Goal: Transaction & Acquisition: Purchase product/service

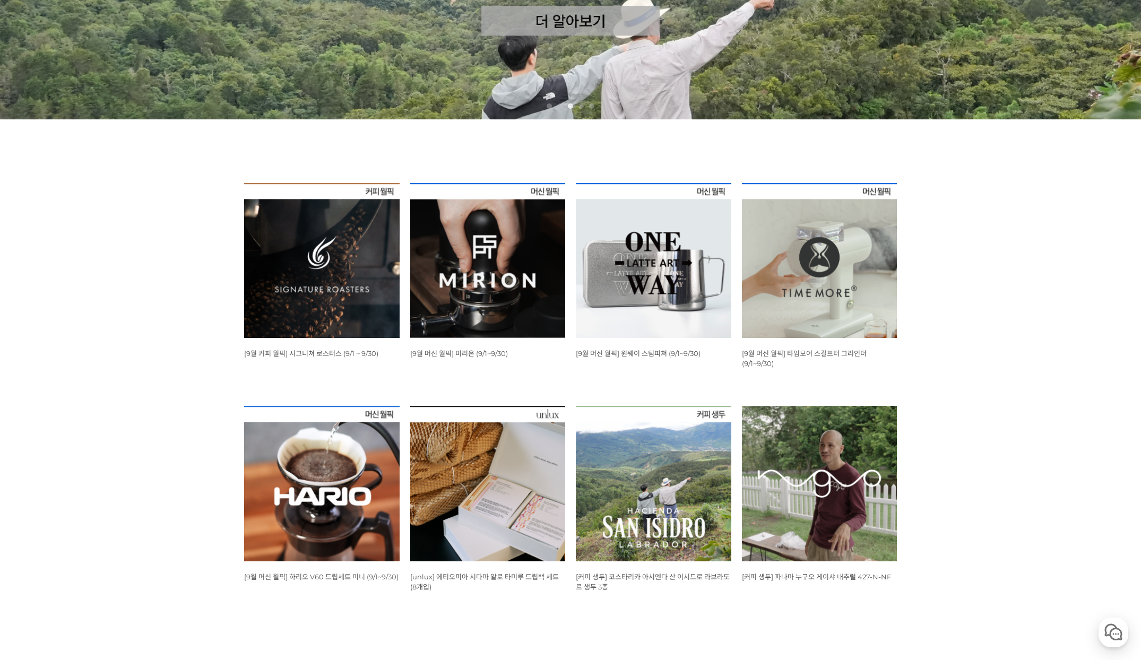
scroll to position [343, 0]
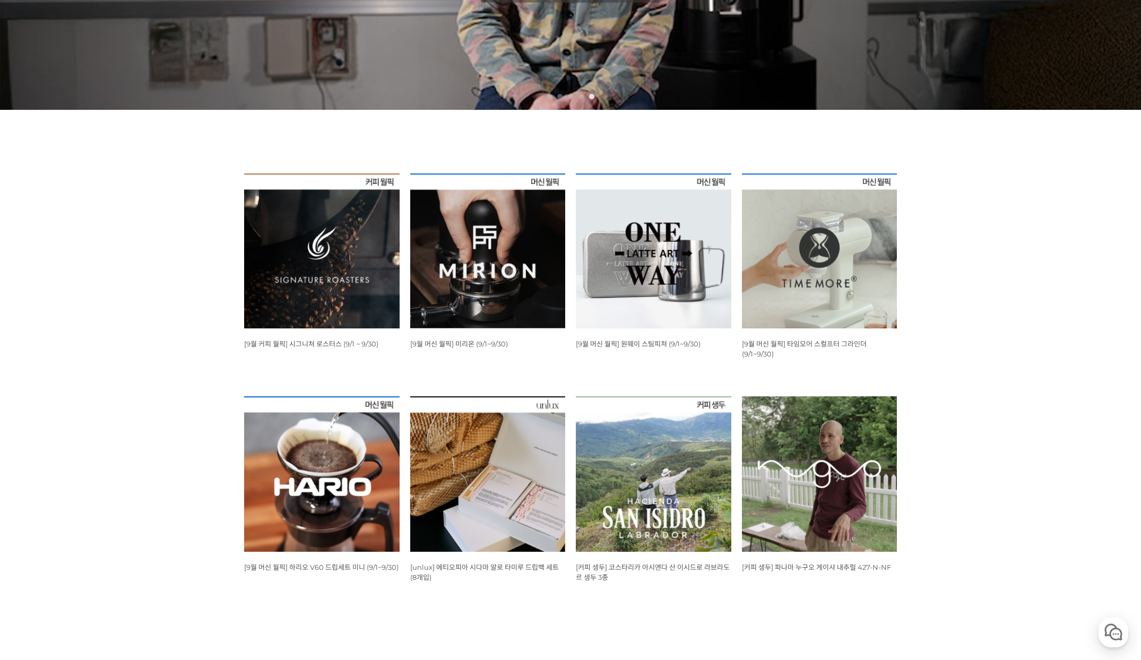
click at [336, 264] on img at bounding box center [321, 251] width 155 height 155
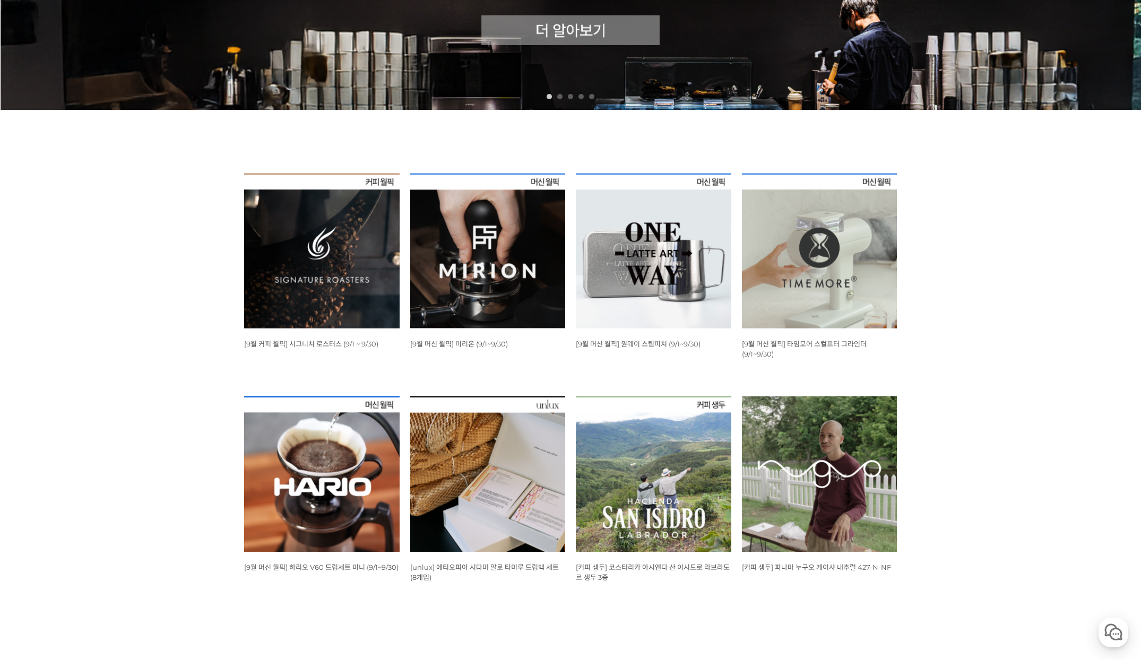
click at [486, 267] on img at bounding box center [487, 251] width 155 height 155
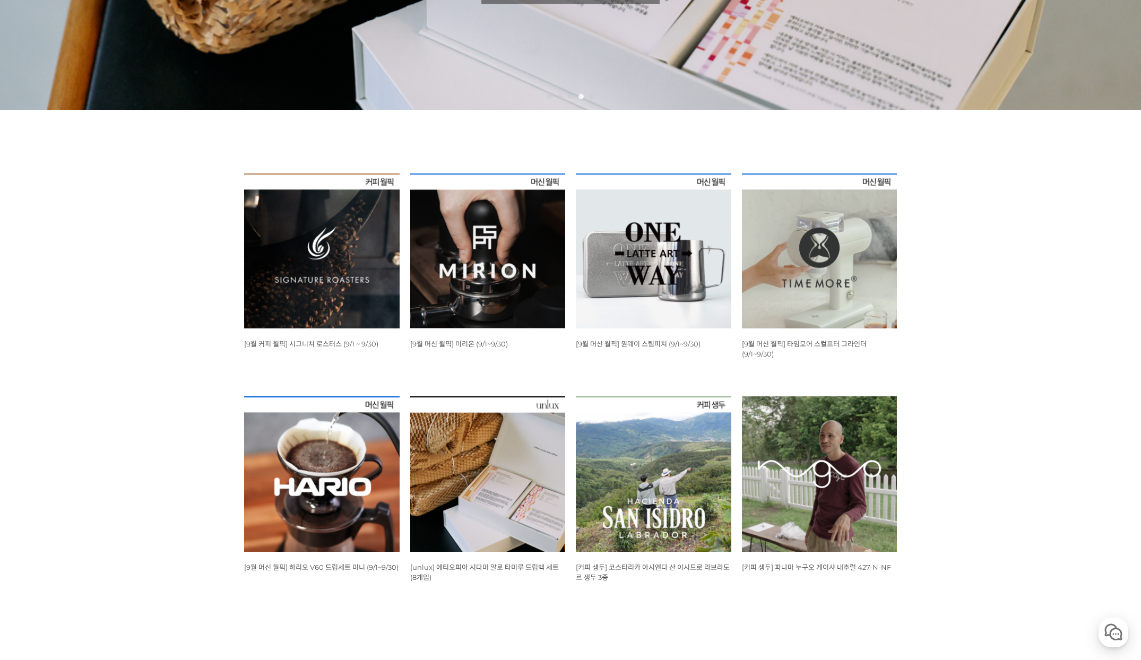
click at [848, 291] on img at bounding box center [819, 251] width 155 height 155
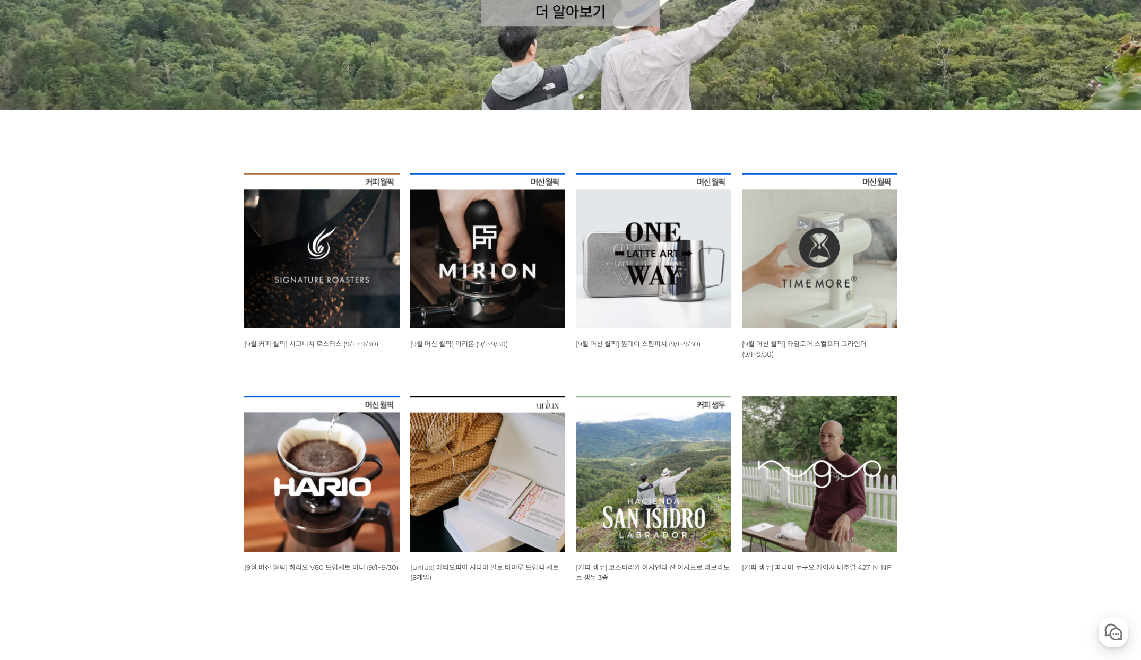
click at [938, 438] on div "뒤로가기 1 2 3 4 5 WISH ADD OPTION 상품명 : [9월 커피 월픽] 시그니쳐 로스터스 (9/1 ~ 9/30) 판매가 : 12…" at bounding box center [570, 186] width 1141 height 867
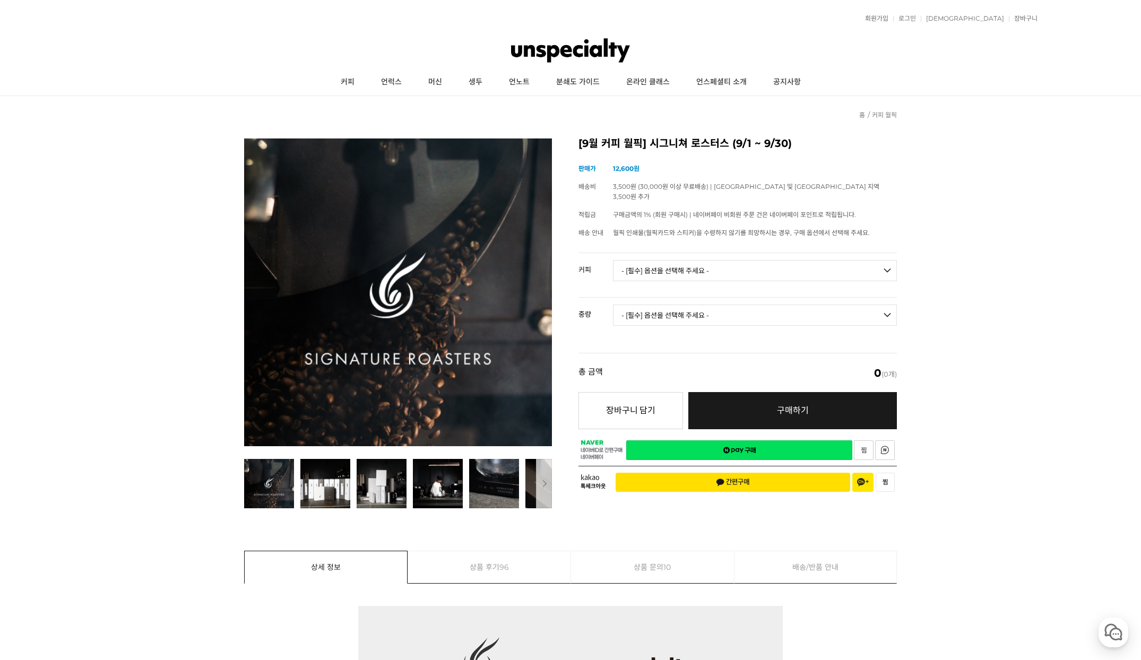
click at [844, 260] on select "- [필수] 옵션을 선택해 주세요 - ------------------- 언스페셜티 분쇄도 가이드 종이(주문 1건당 최대 1개 제공) 월픽 인…" at bounding box center [755, 270] width 284 height 21
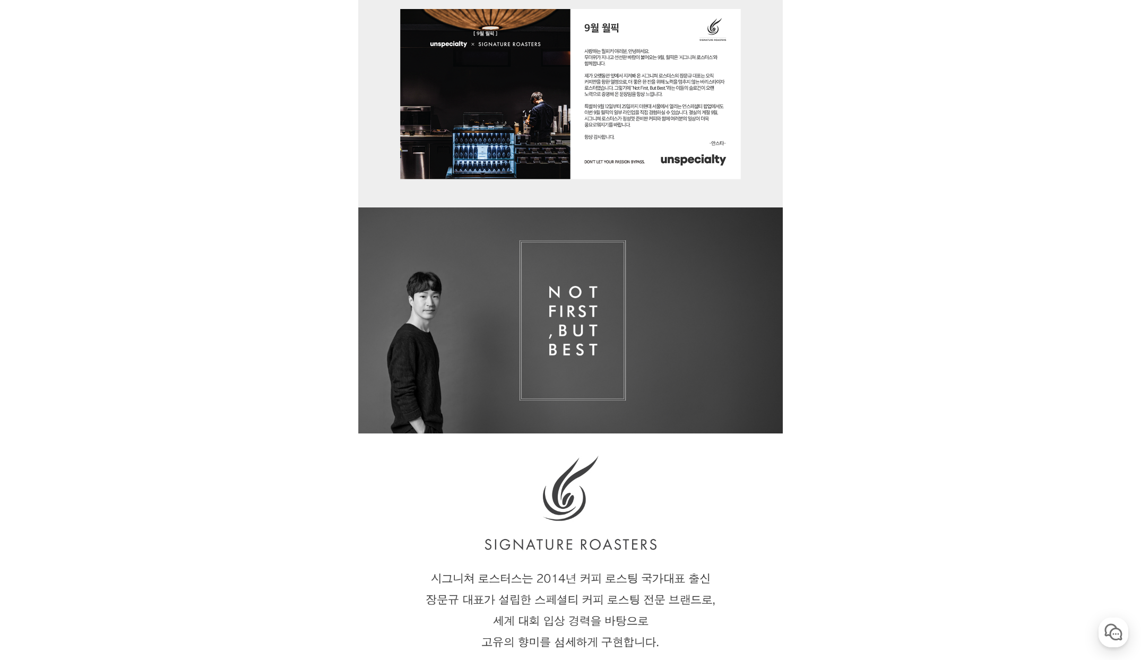
scroll to position [1123, 0]
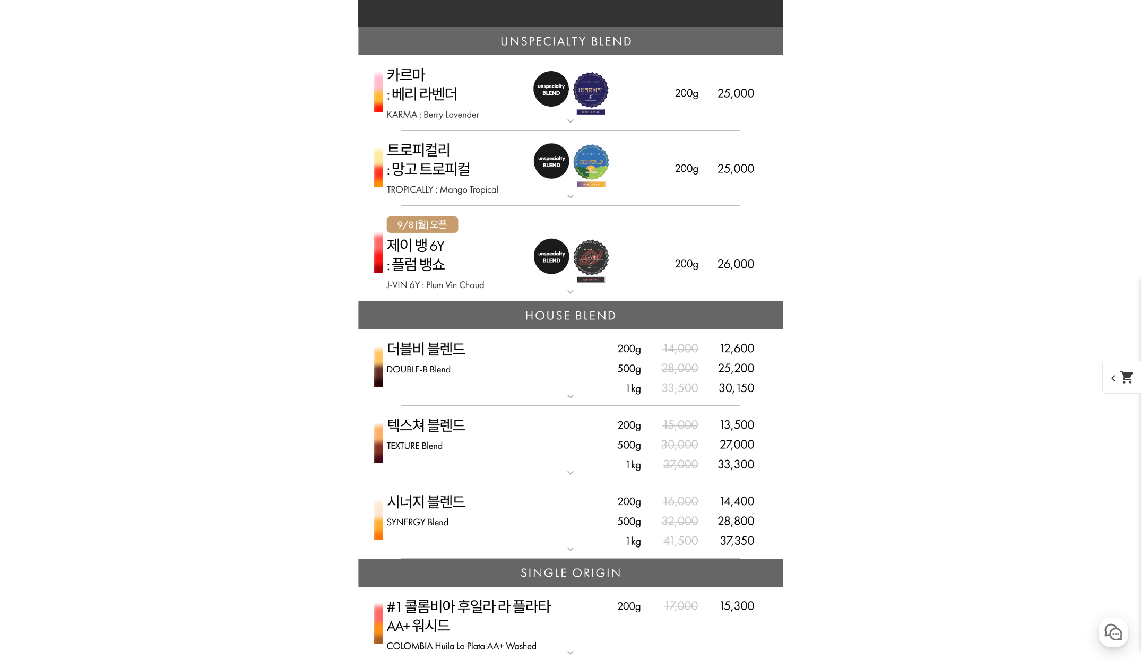
scroll to position [2529, 0]
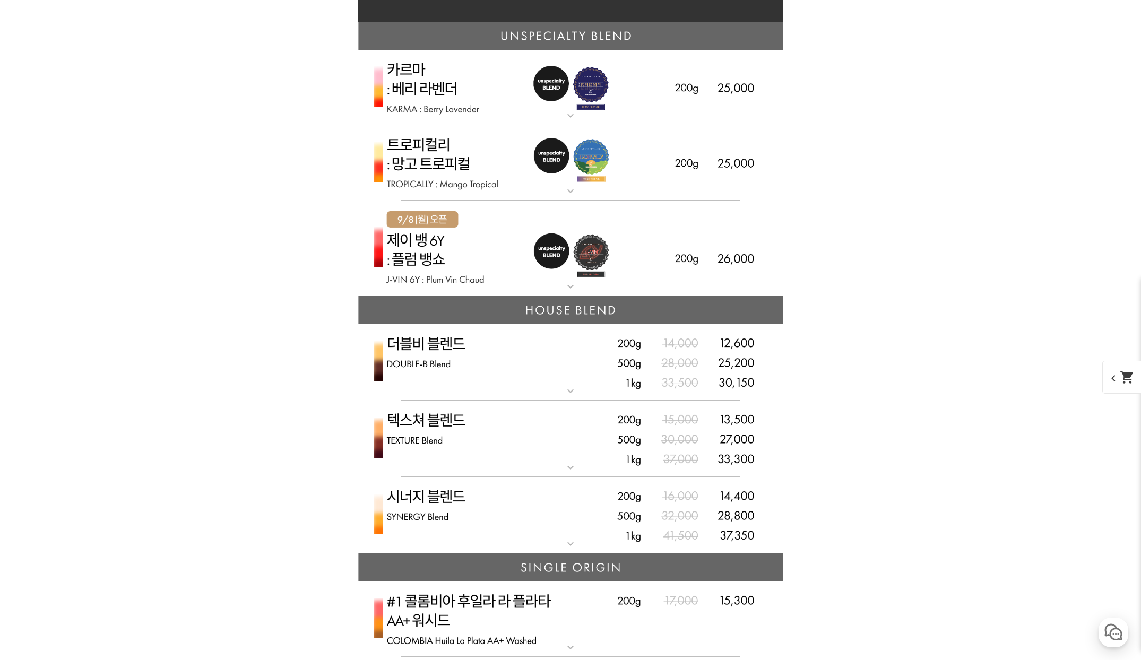
click at [569, 466] on mat-icon "expand_more" at bounding box center [570, 467] width 21 height 13
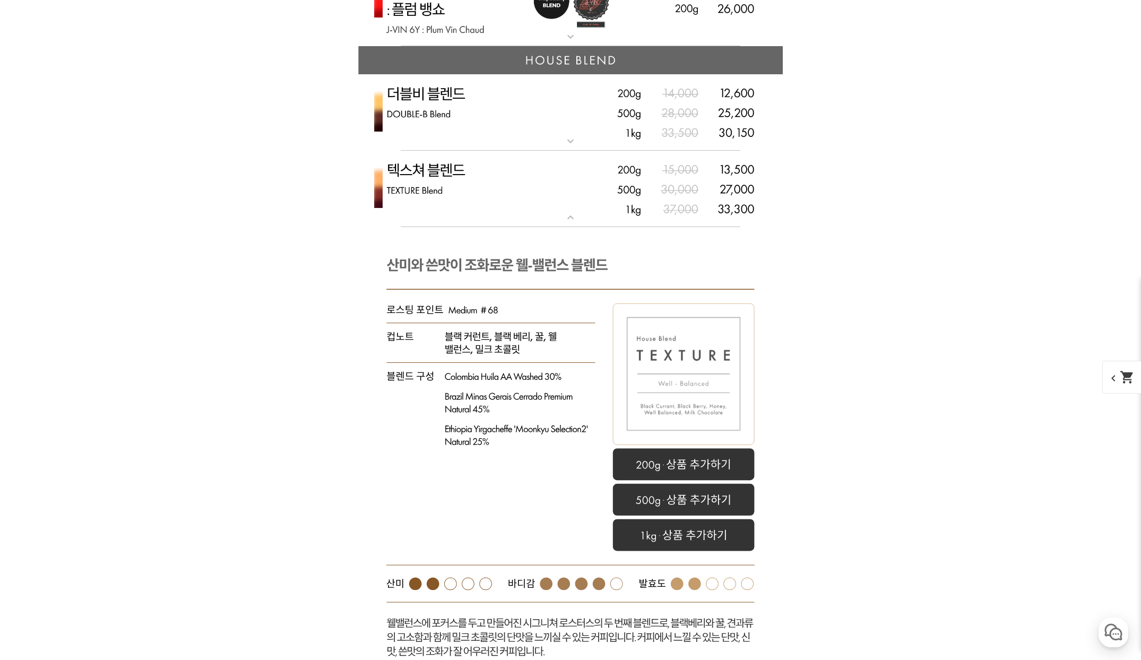
scroll to position [2780, 0]
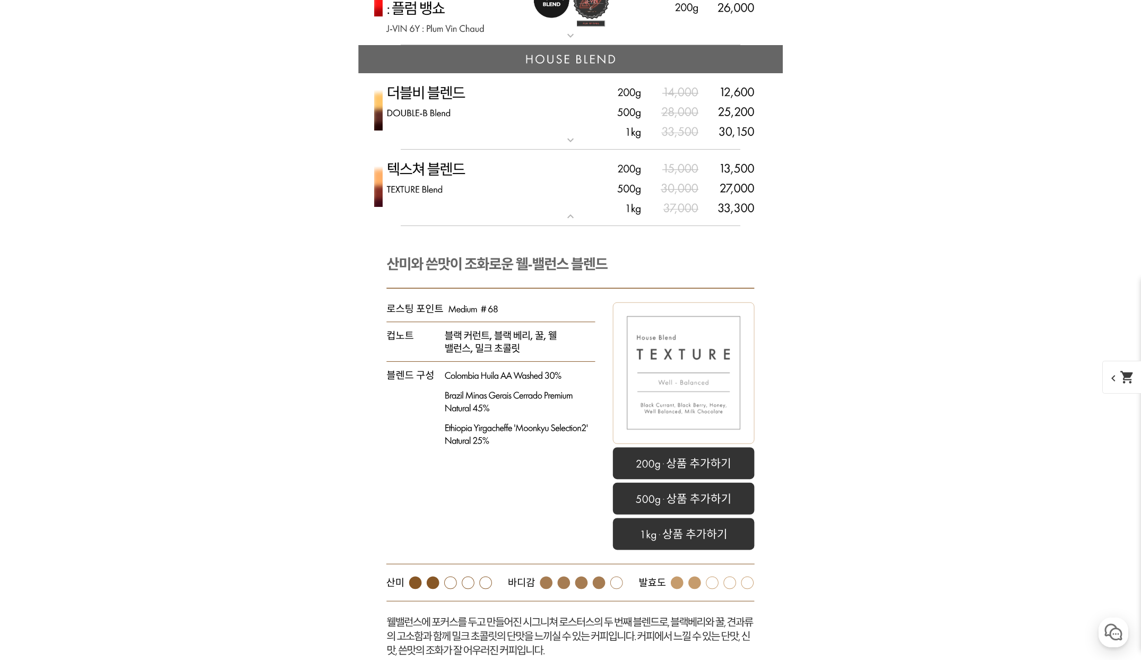
click at [569, 134] on mat-icon "expand_more" at bounding box center [570, 140] width 21 height 13
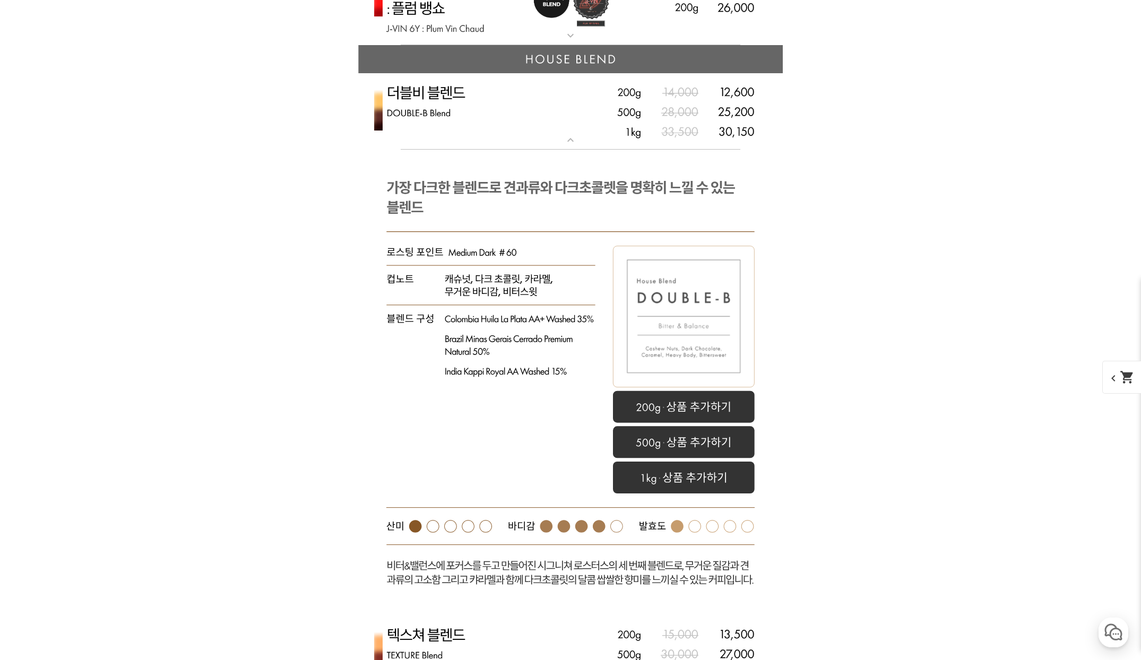
click at [572, 139] on mat-icon "expand_more" at bounding box center [570, 140] width 21 height 13
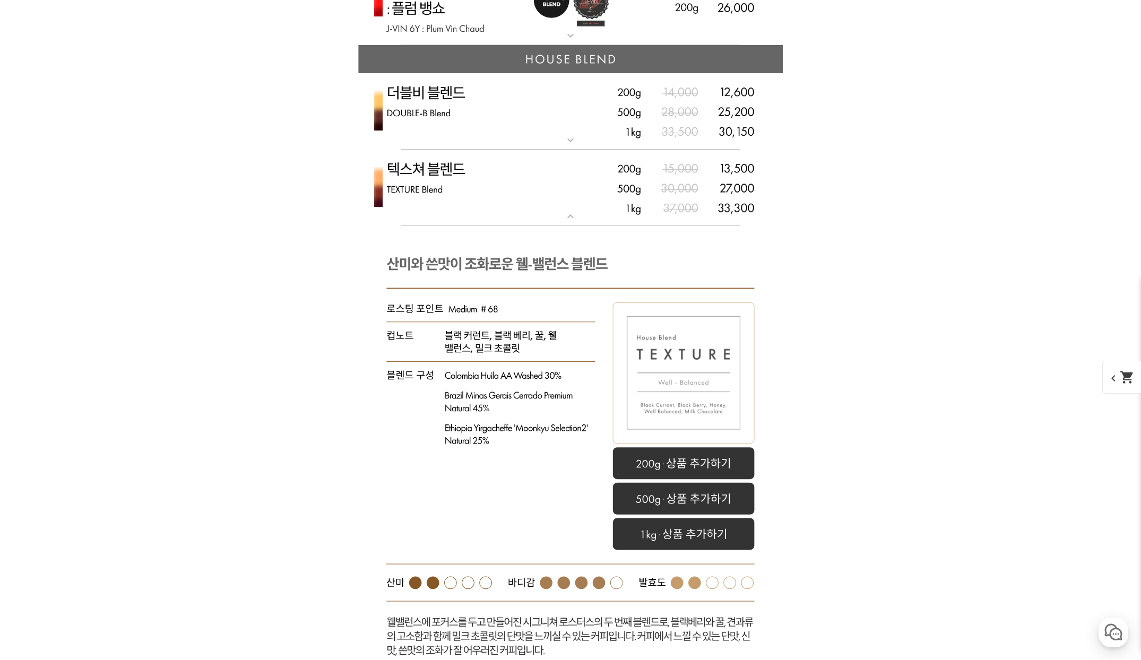
click at [571, 140] on mat-icon "expand_more" at bounding box center [570, 140] width 21 height 13
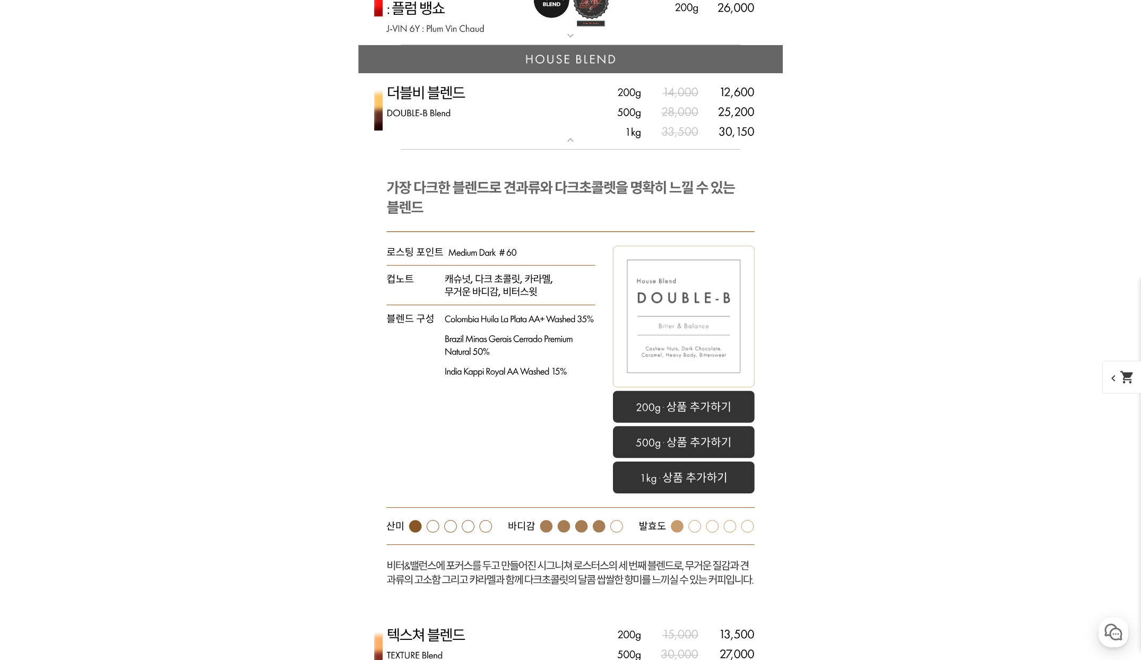
click at [571, 140] on mat-icon "expand_more" at bounding box center [570, 140] width 21 height 13
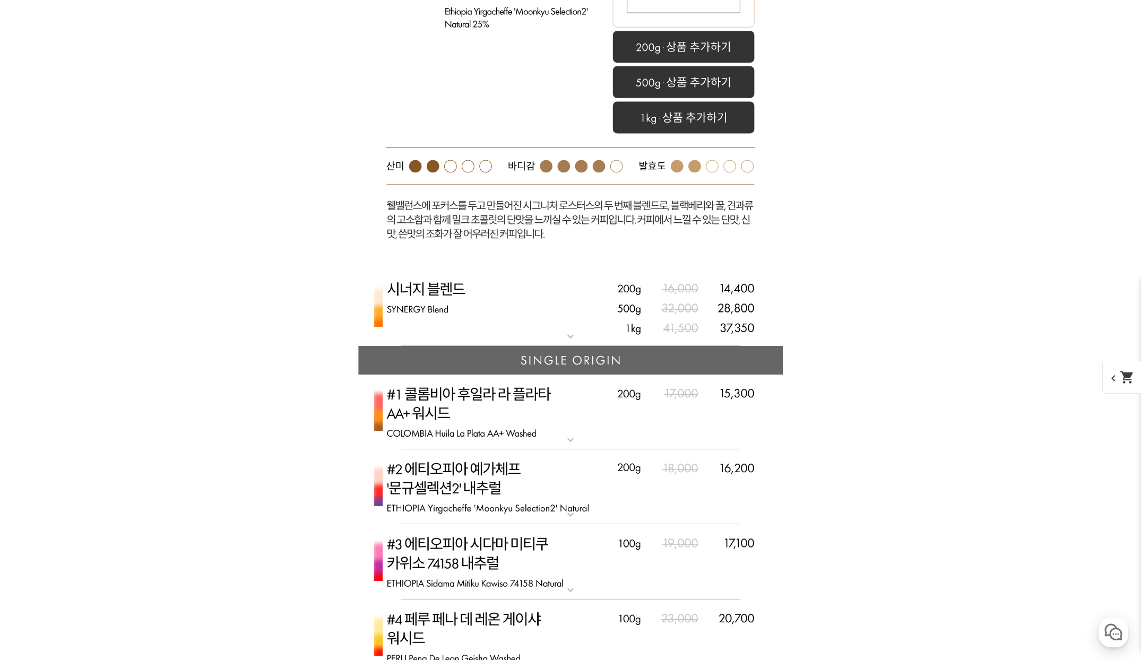
scroll to position [3197, 0]
click at [568, 333] on mat-icon "expand_more" at bounding box center [570, 335] width 21 height 13
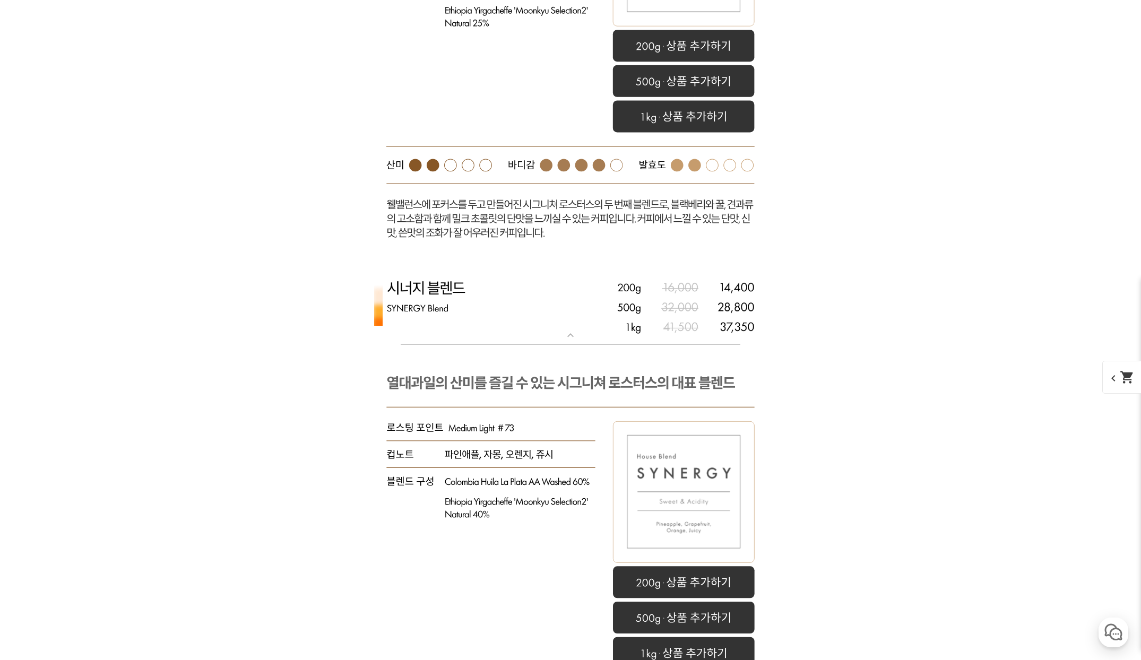
click at [568, 333] on mat-icon "expand_more" at bounding box center [570, 335] width 21 height 13
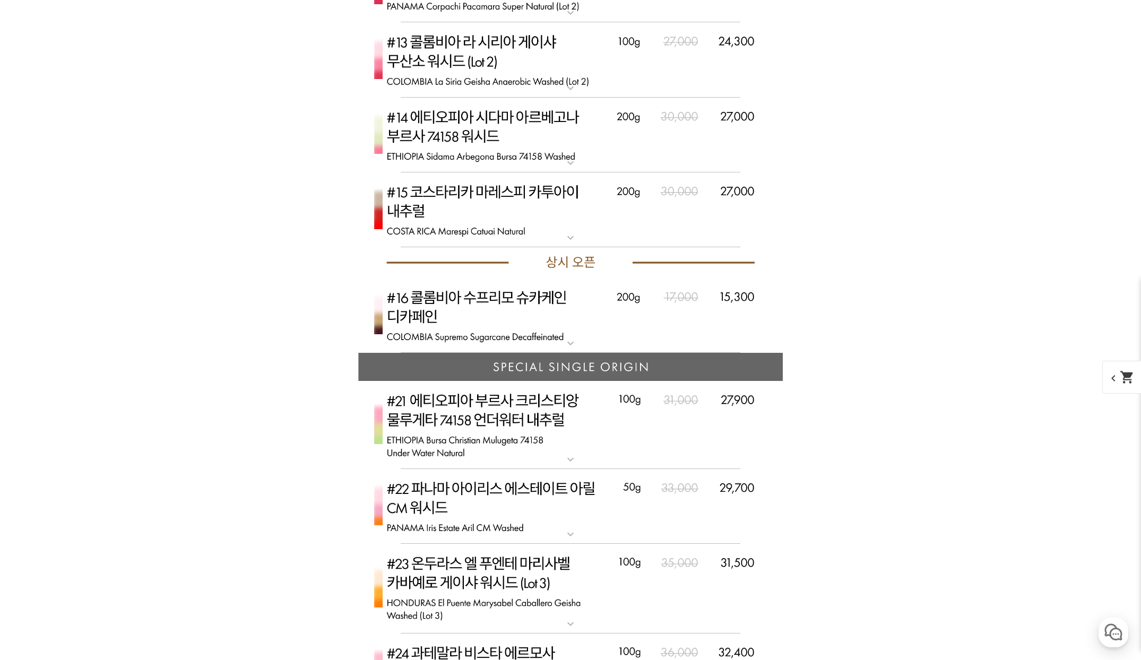
scroll to position [4443, 0]
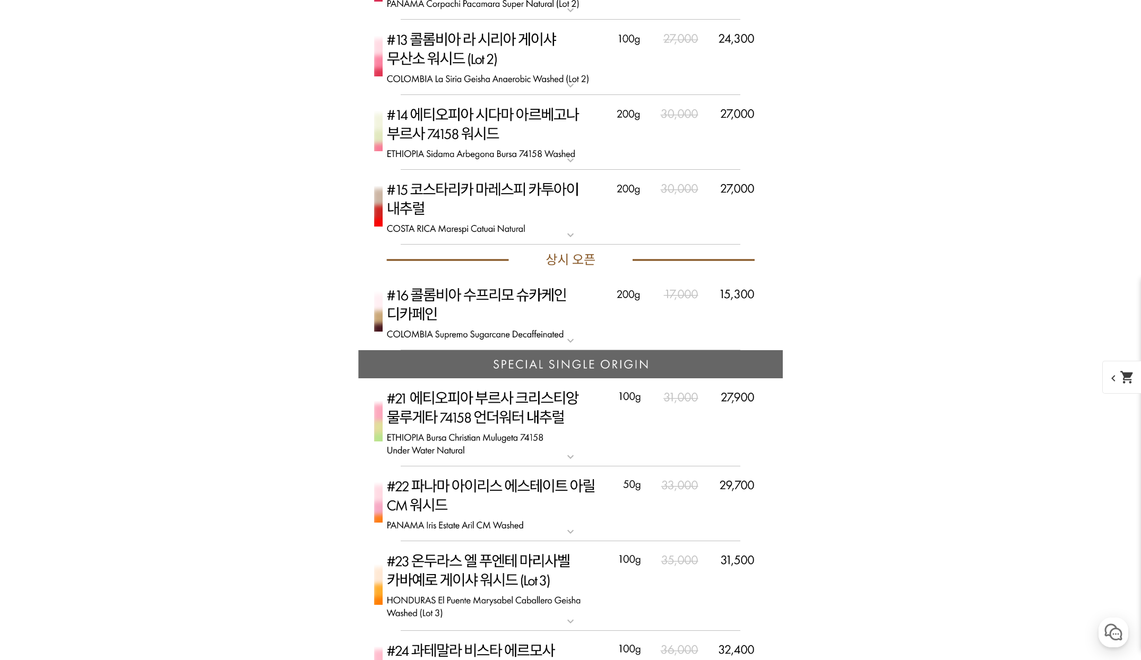
click at [569, 334] on mat-icon "expand_more" at bounding box center [570, 340] width 21 height 13
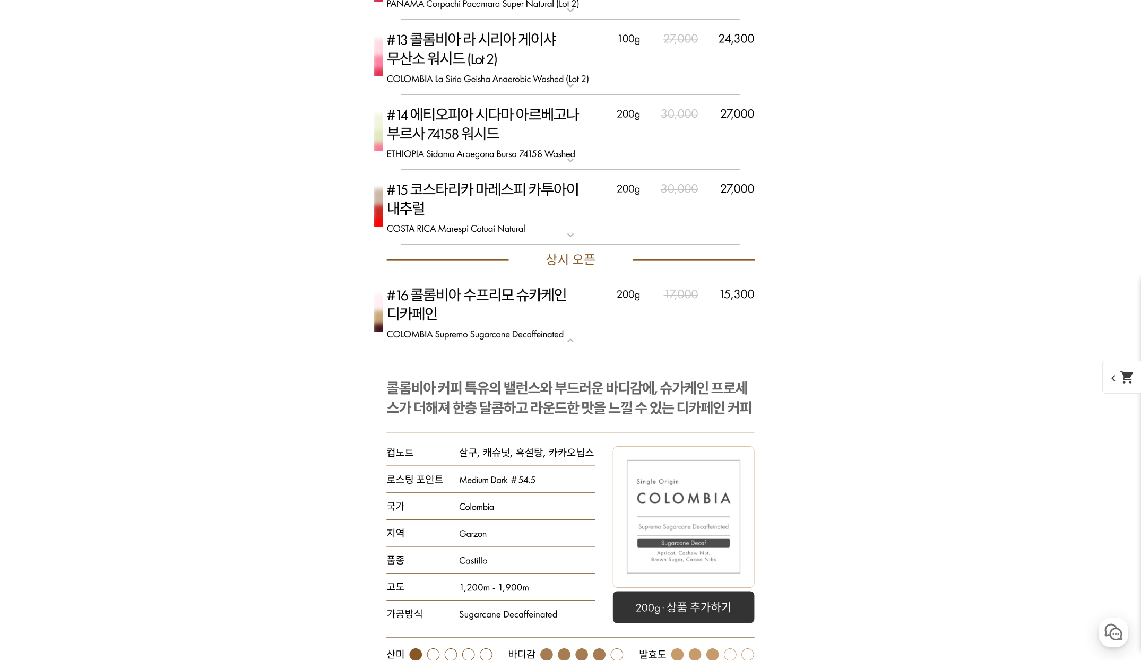
click at [569, 334] on mat-icon "expand_more" at bounding box center [570, 340] width 21 height 13
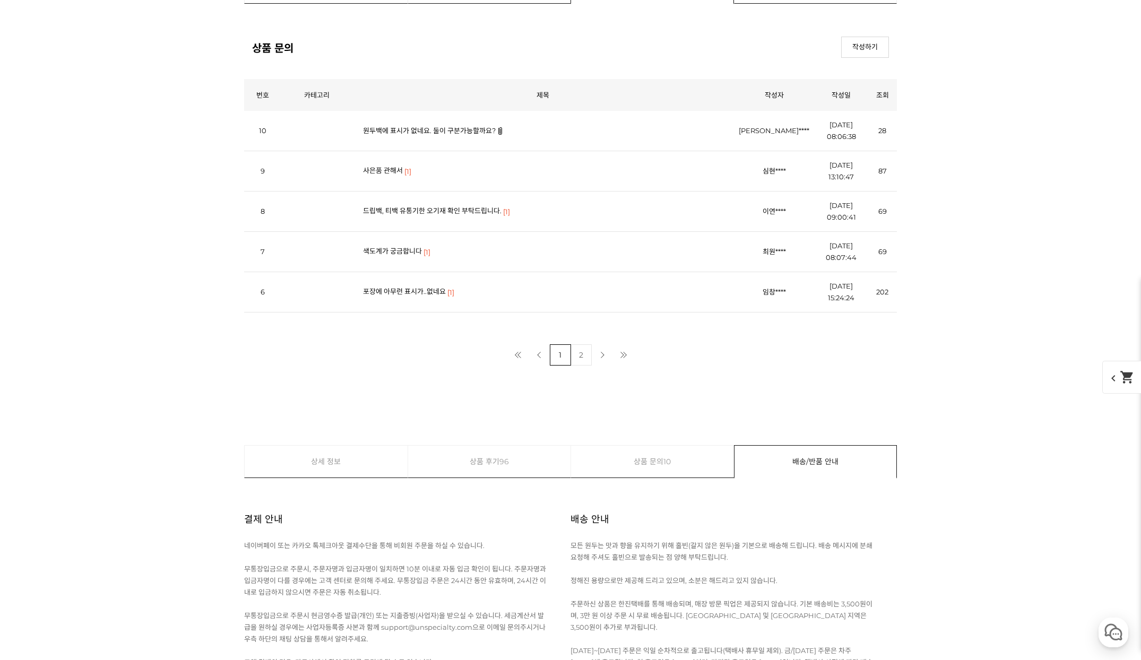
scroll to position [13235, 0]
click at [399, 167] on link "사은품 관해서" at bounding box center [383, 171] width 40 height 8
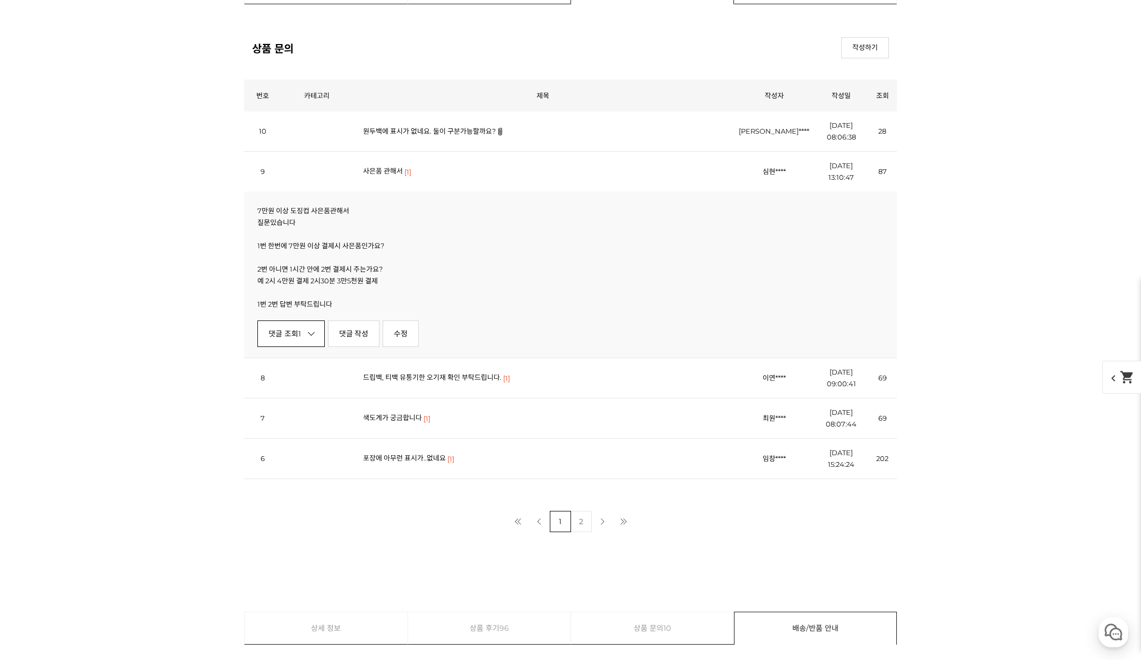
click at [296, 322] on link "댓글 조회 1" at bounding box center [290, 334] width 67 height 27
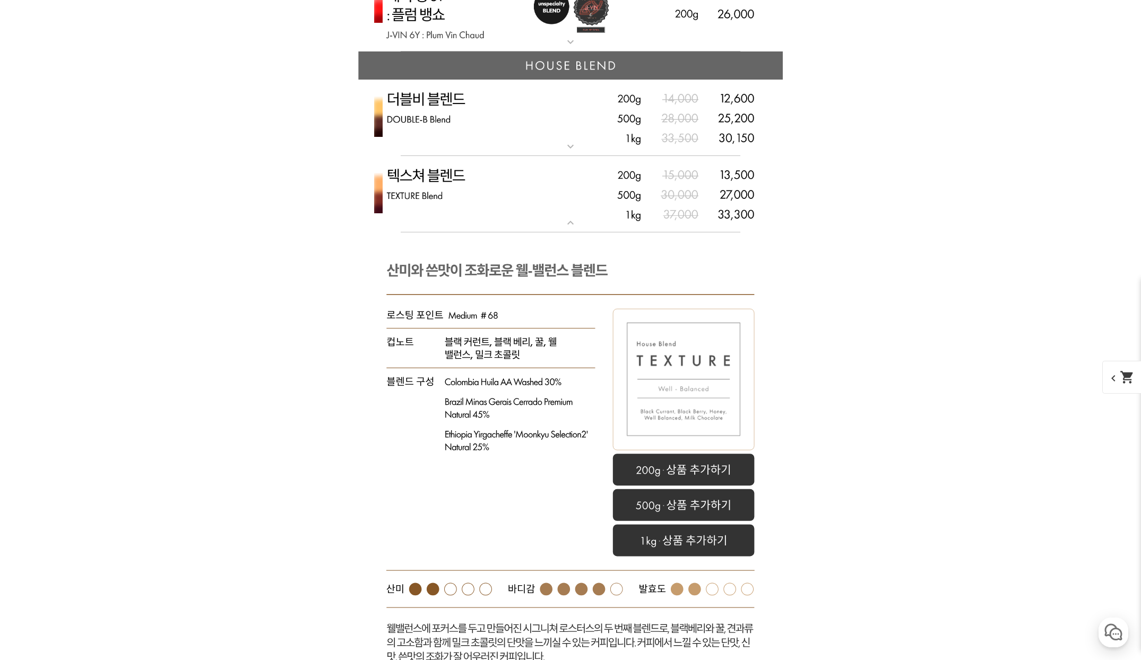
scroll to position [2798, 0]
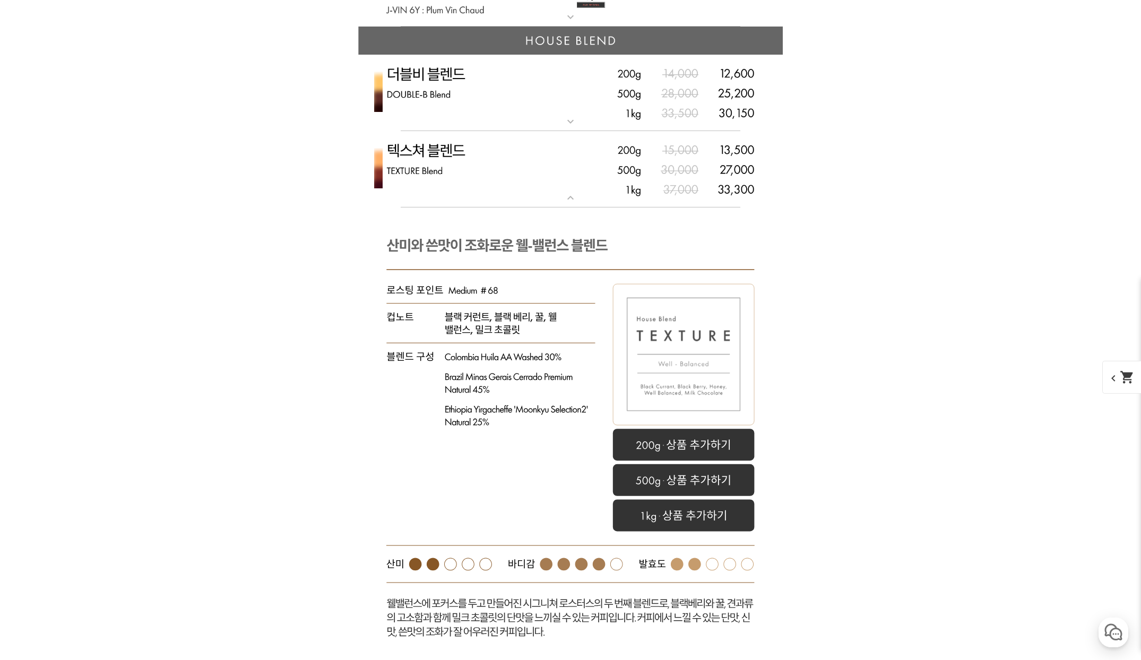
click at [572, 117] on mat-icon "expand_more" at bounding box center [570, 121] width 21 height 13
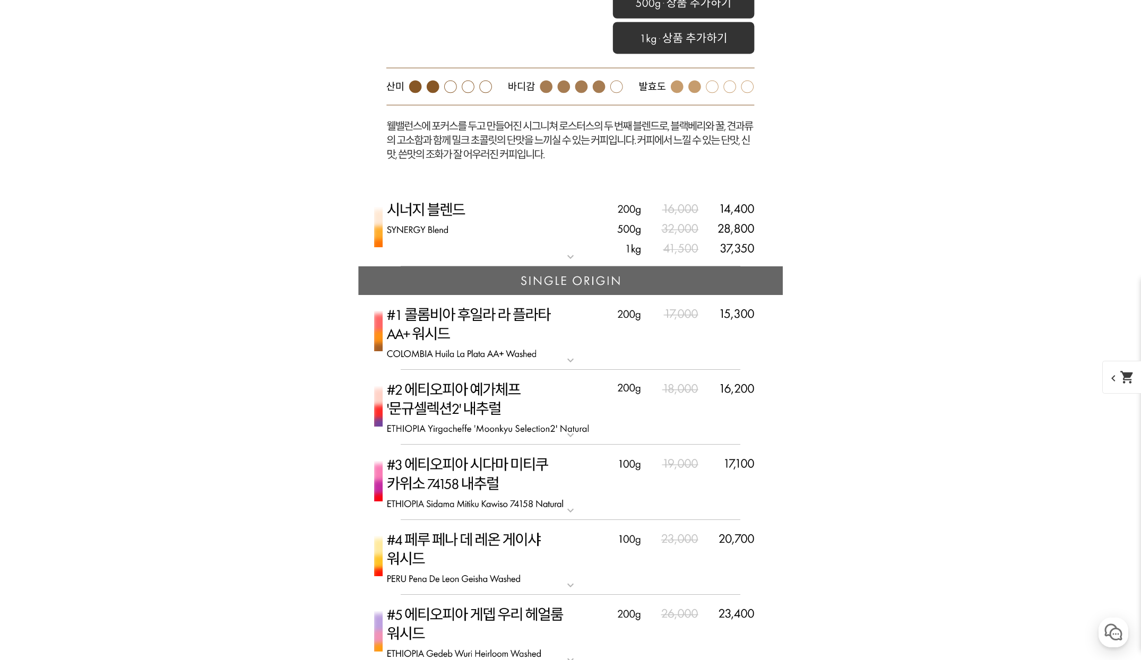
scroll to position [3719, 0]
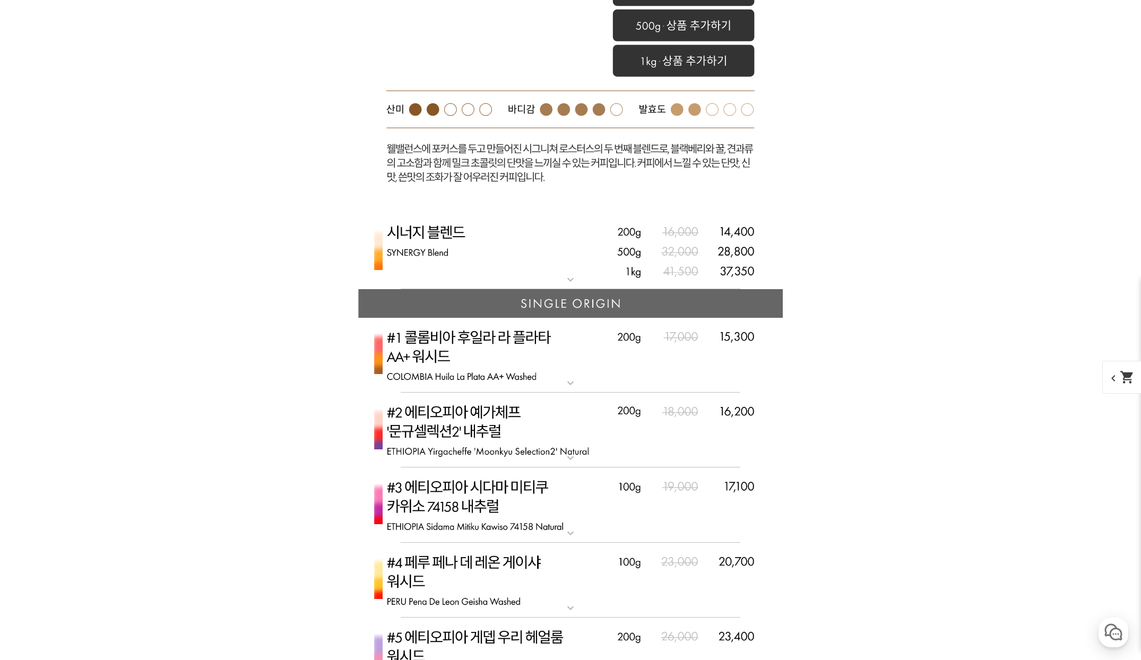
click at [570, 269] on img at bounding box center [570, 251] width 425 height 77
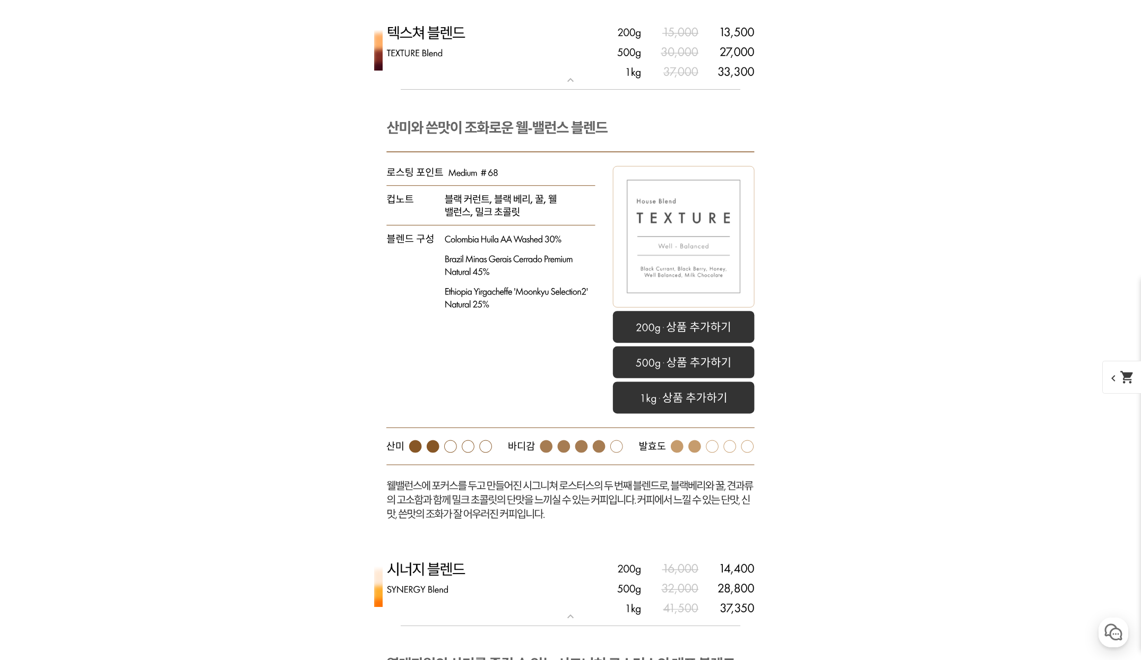
scroll to position [3381, 0]
click at [680, 397] on rect at bounding box center [684, 399] width 142 height 32
select select "텍스쳐 블렌드"
select select "1kg"
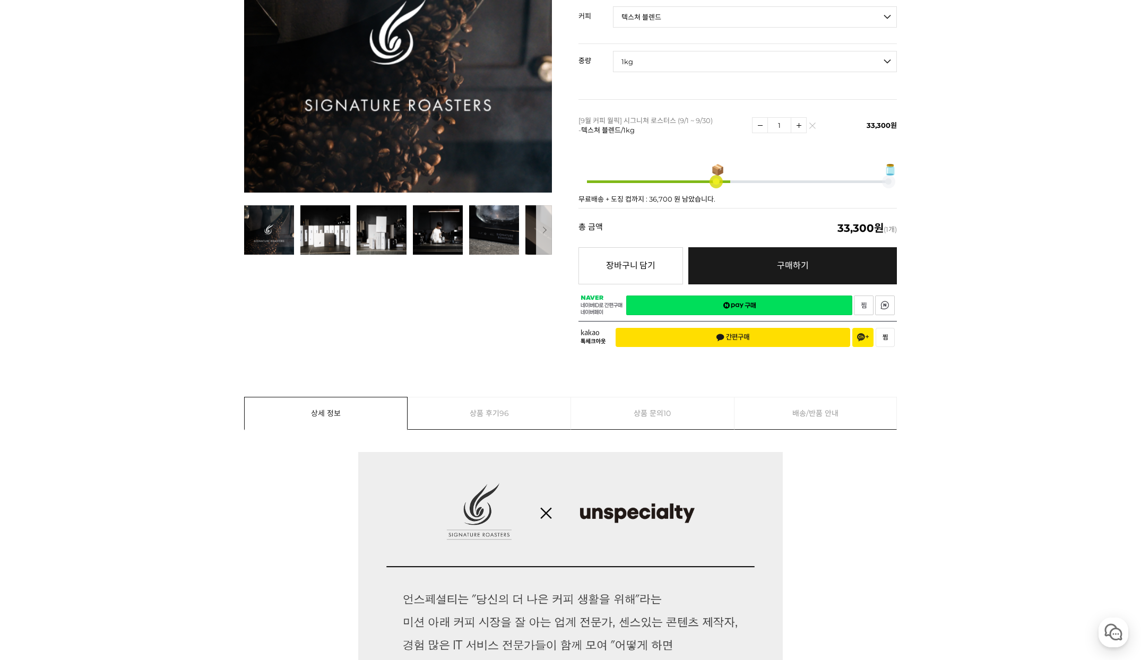
scroll to position [0, 0]
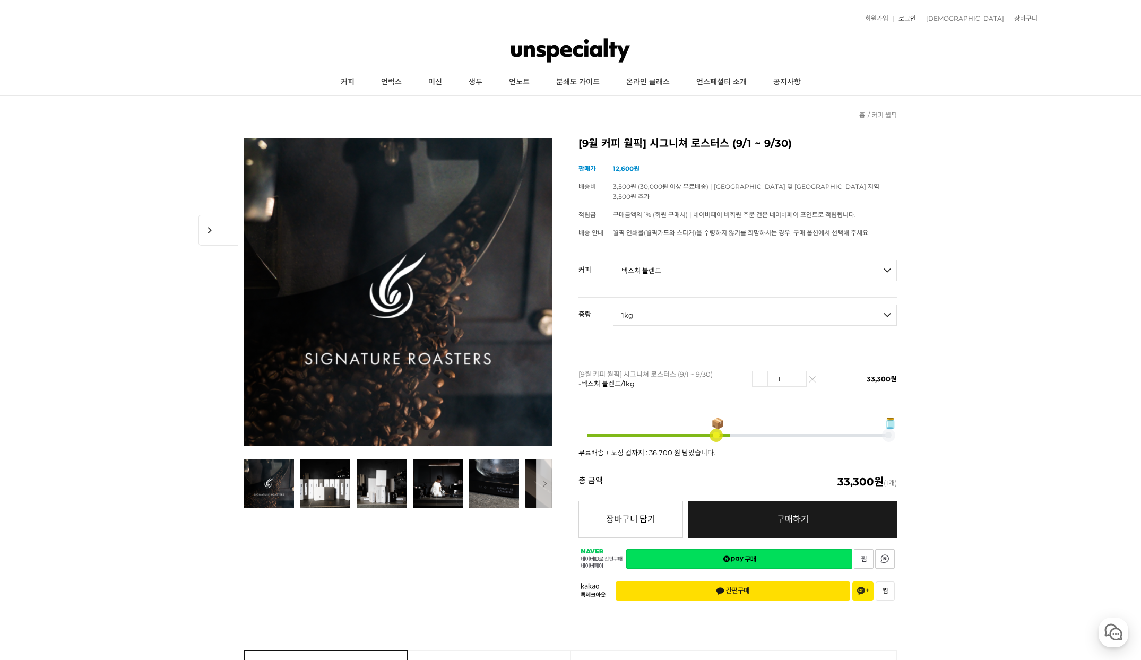
click at [916, 19] on link "로그인" at bounding box center [904, 18] width 23 height 6
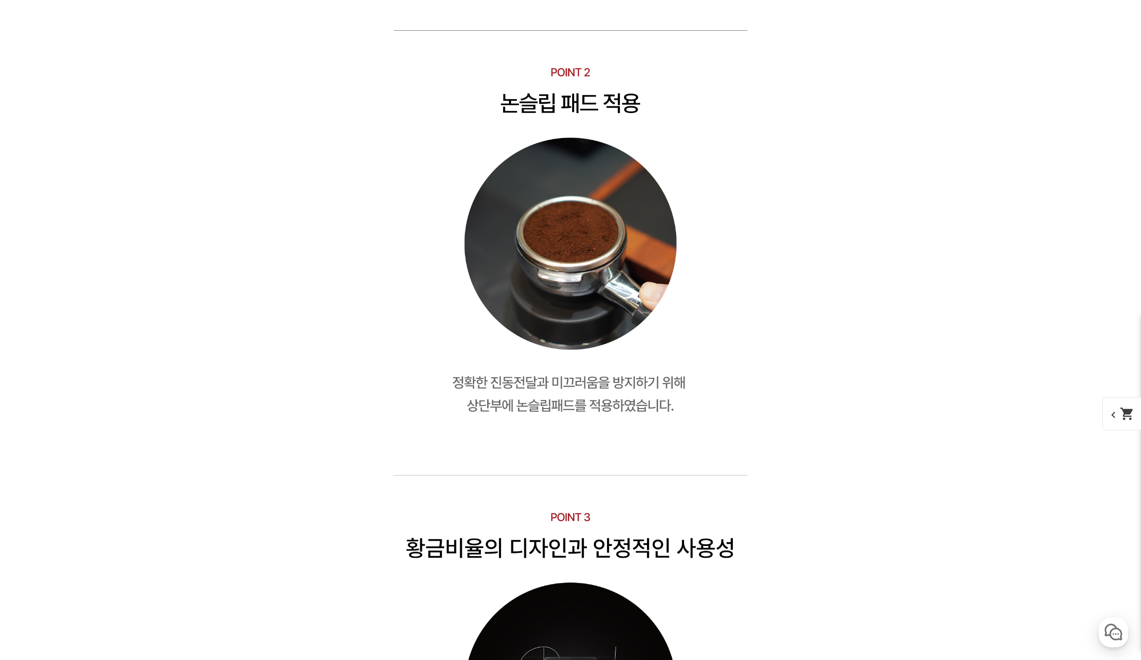
scroll to position [7883, 0]
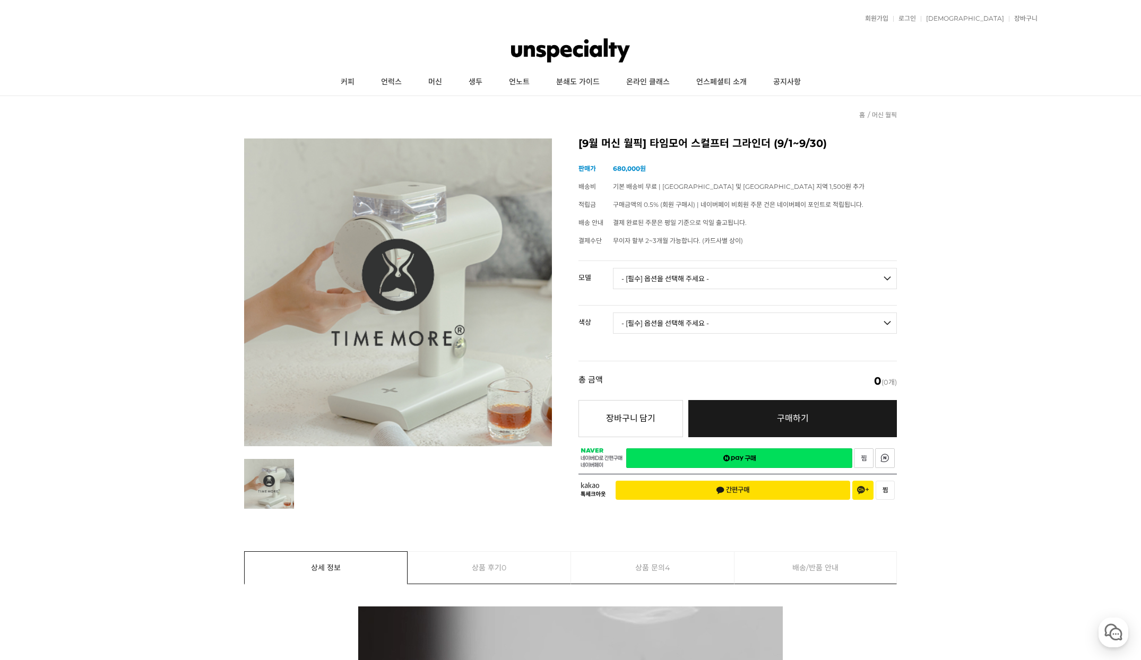
click at [843, 276] on select "- [필수] 옵션을 선택해 주세요 - ------------------- 078S 064S" at bounding box center [755, 278] width 284 height 21
select select "078S"
click at [613, 268] on select "- [필수] 옵션을 선택해 주세요 - ------------------- 078S 064S" at bounding box center [755, 278] width 284 height 21
click at [882, 321] on select "- [필수] 옵션을 선택해 주세요 - ------------------- 블랙 화이트" at bounding box center [755, 323] width 284 height 21
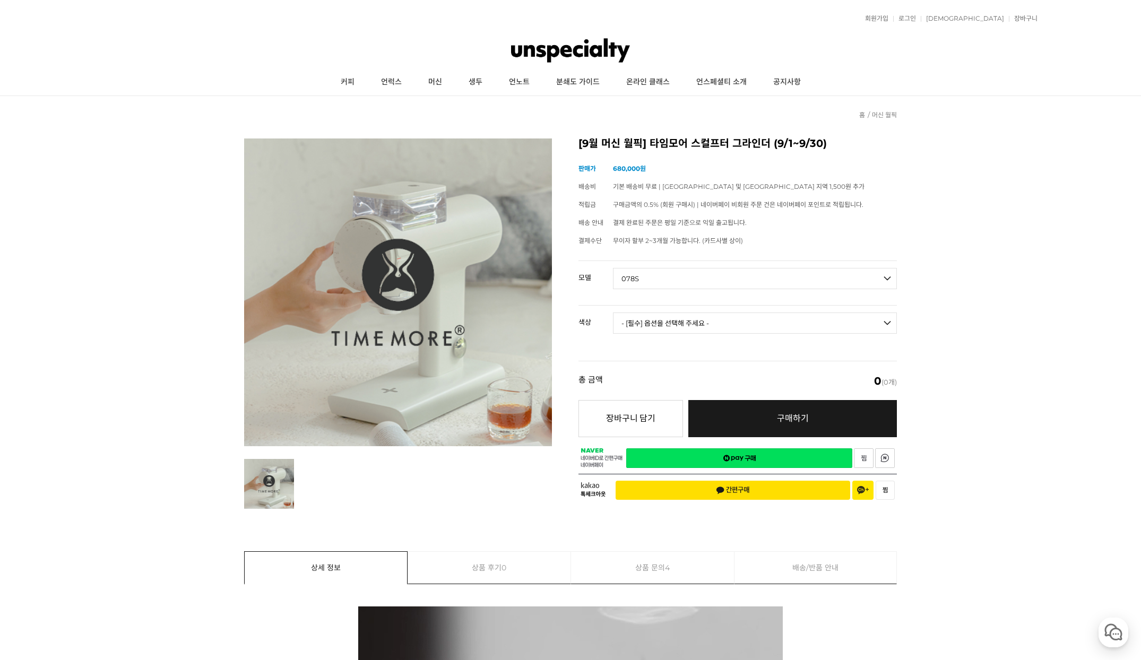
select select "화이트"
click at [613, 313] on select "- [필수] 옵션을 선택해 주세요 - ------------------- 블랙 화이트" at bounding box center [755, 323] width 284 height 21
select select "*"
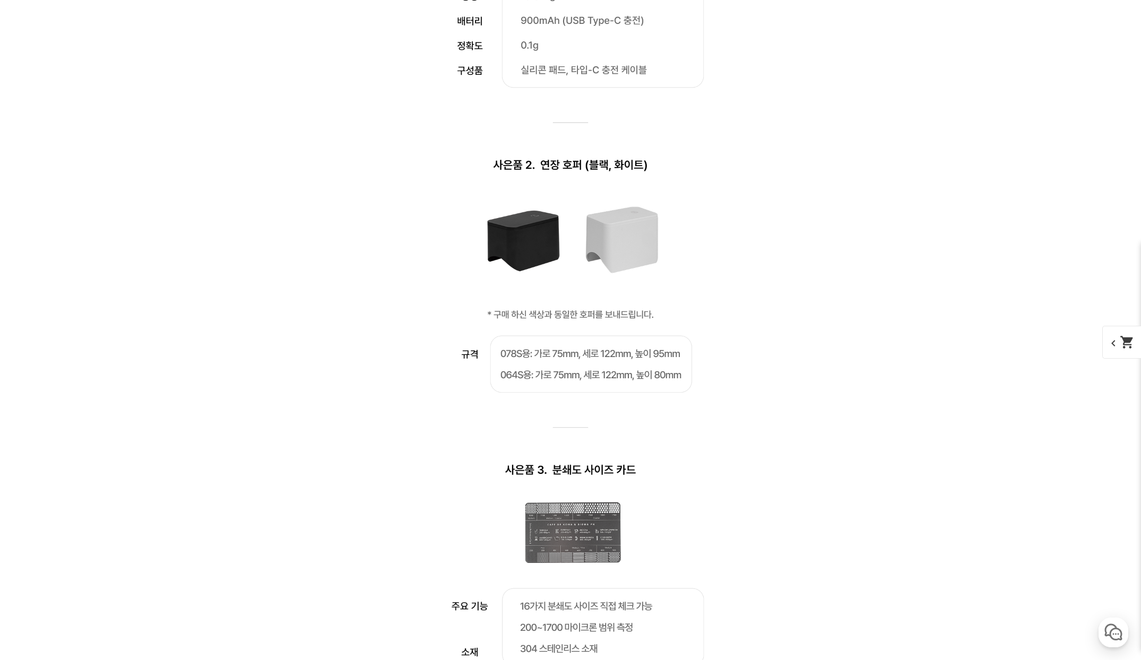
scroll to position [1894, 0]
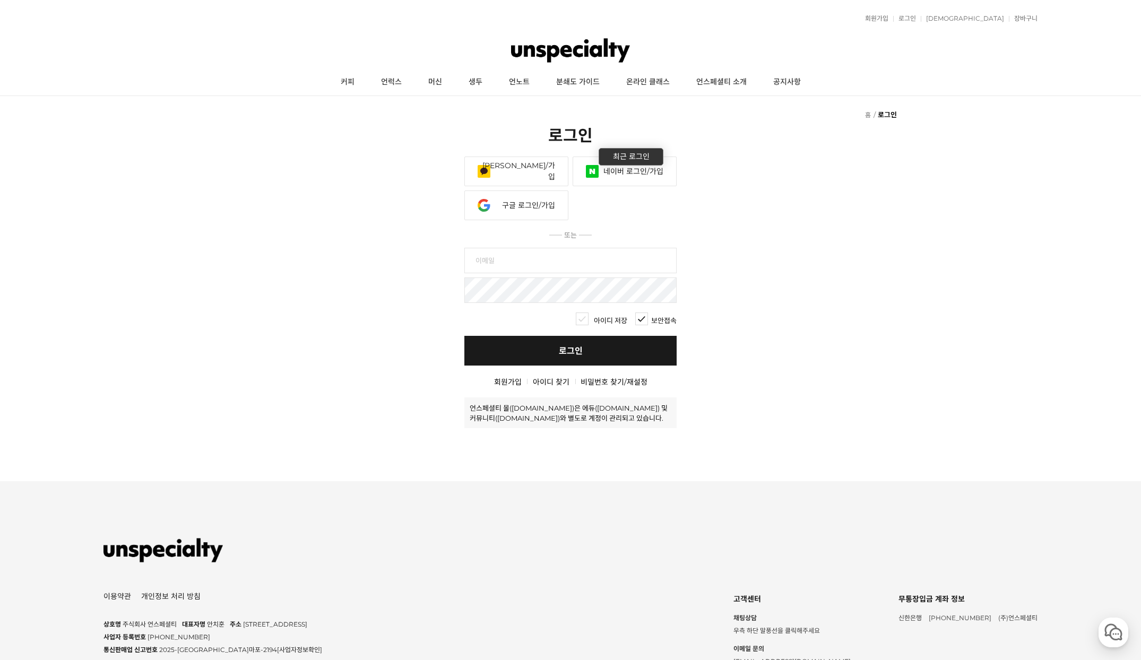
click at [610, 167] on link "네이버 로그인/가입" at bounding box center [625, 172] width 104 height 30
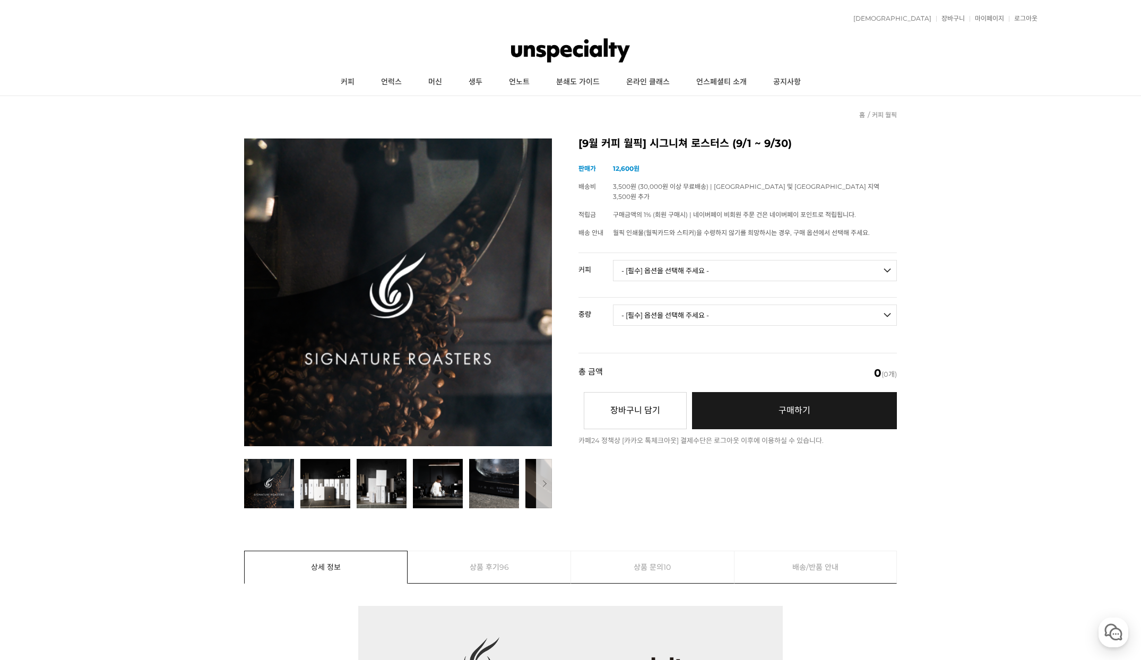
click at [807, 261] on select "- [필수] 옵션을 선택해 주세요 - ------------------- 언스페셜티 분쇄도 가이드 종이(주문 1건당 최대 1개 제공) 월픽 인…" at bounding box center [755, 270] width 284 height 21
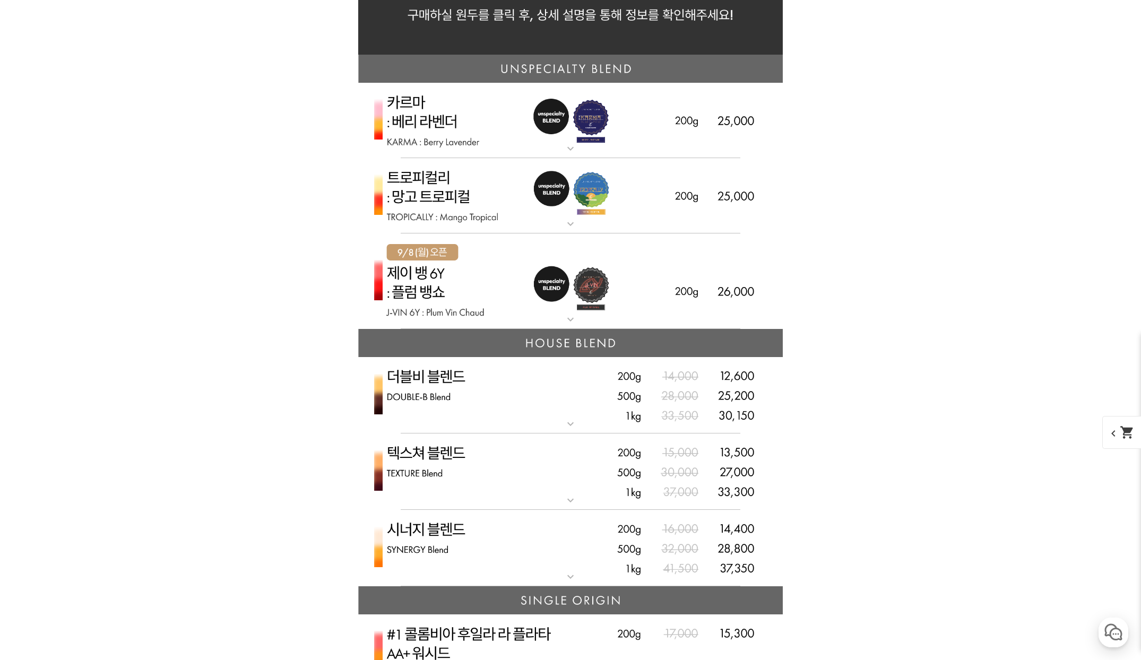
scroll to position [2500, 0]
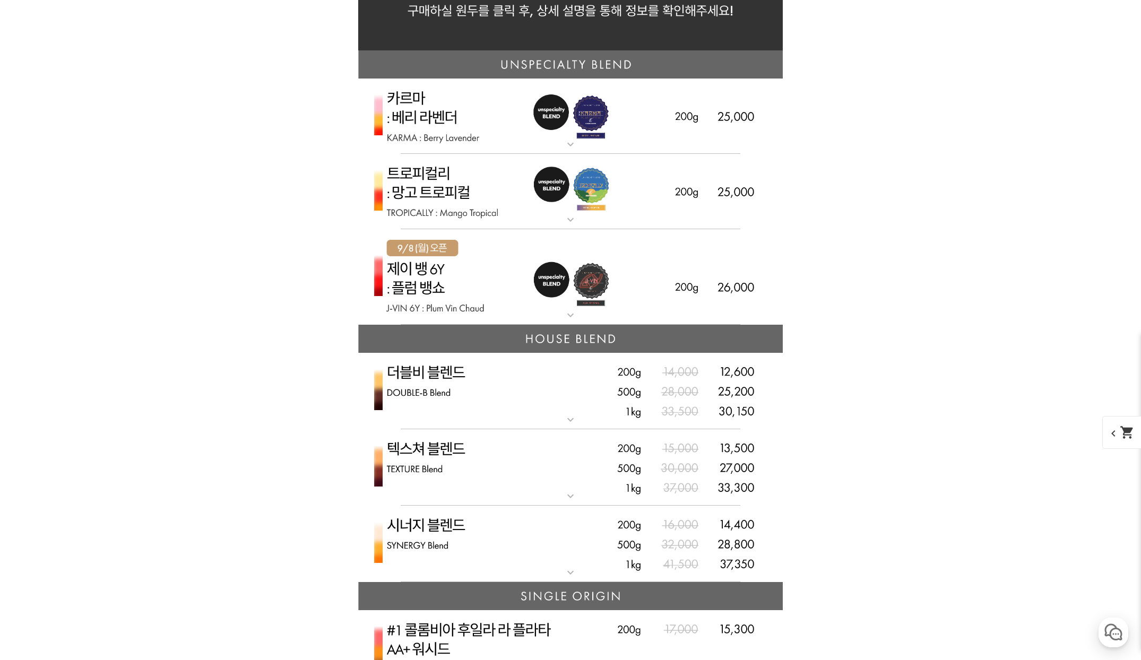
click at [713, 452] on img at bounding box center [570, 467] width 425 height 77
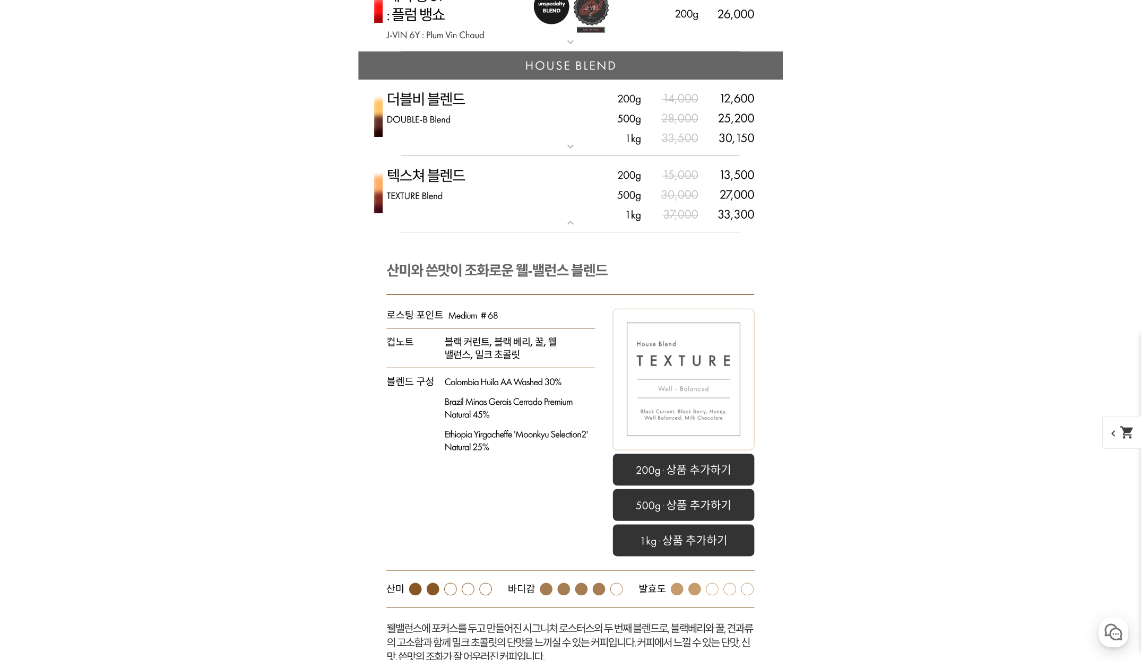
scroll to position [2776, 0]
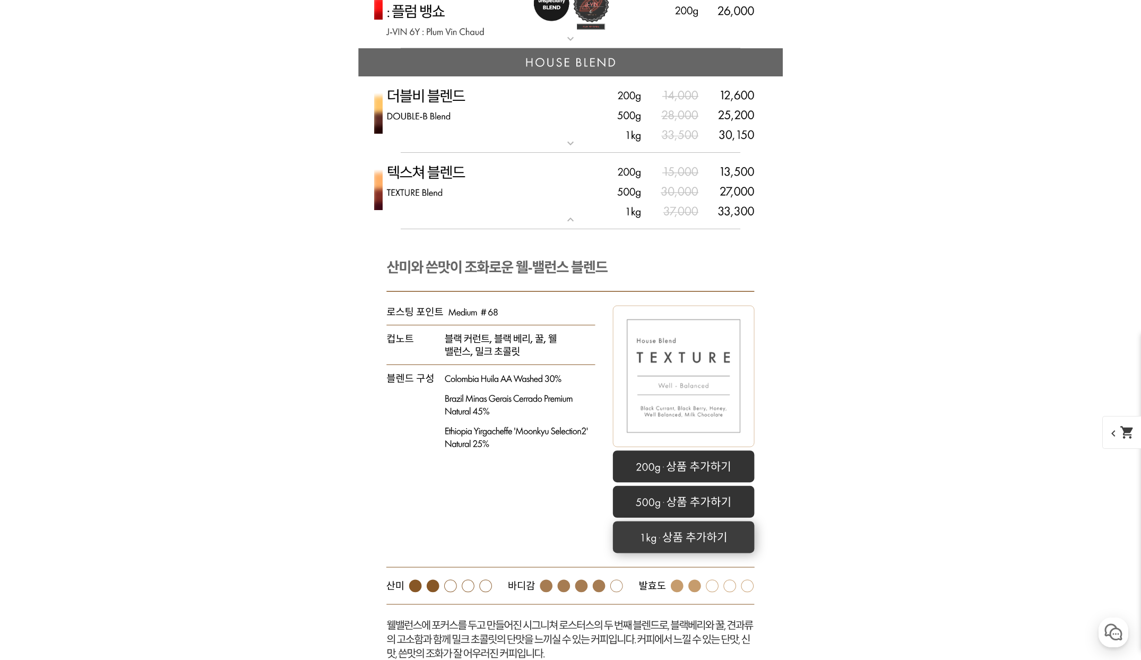
click at [648, 547] on rect at bounding box center [684, 538] width 142 height 32
select select "텍스쳐 블렌드"
select select "1kg"
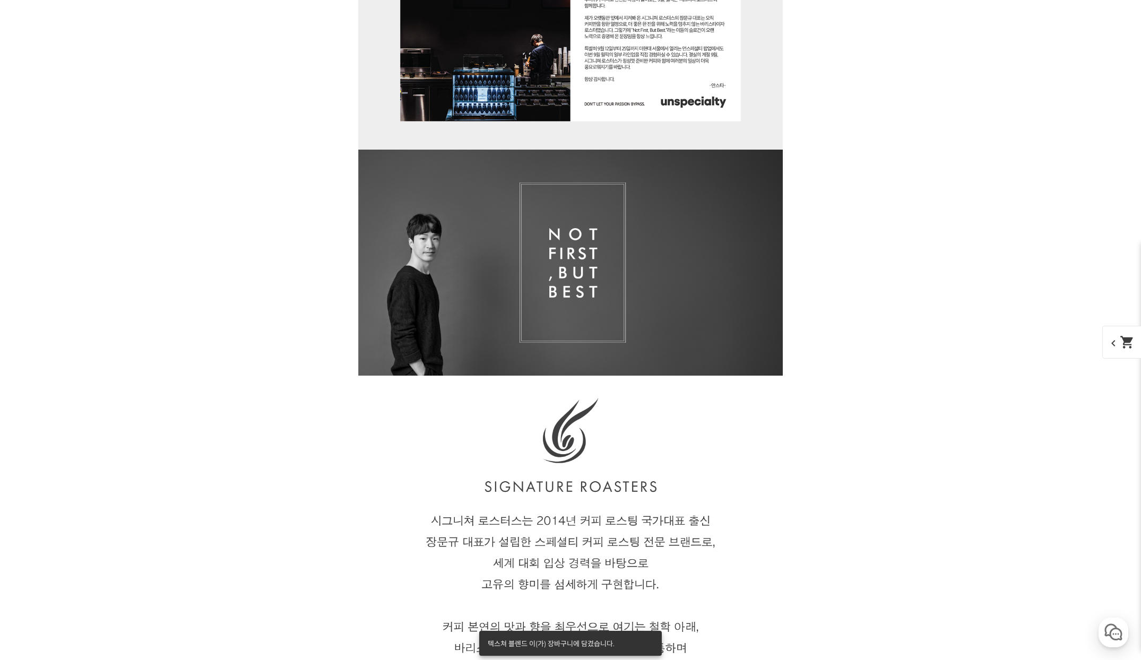
scroll to position [1112, 0]
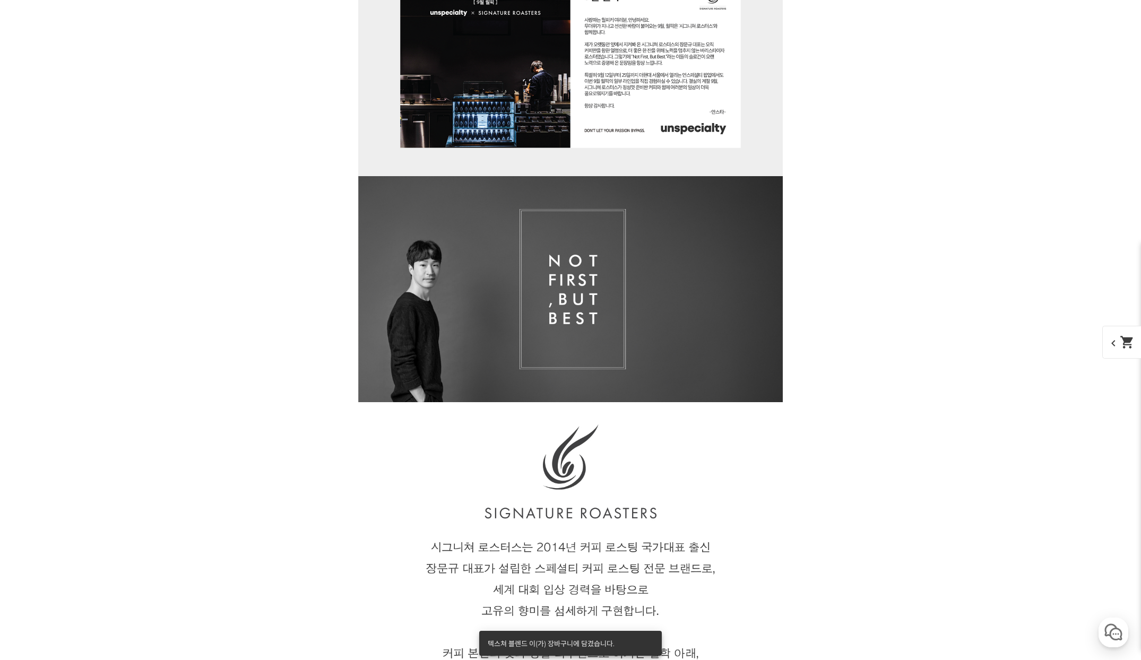
click at [1121, 341] on mat-icon "shopping_cart" at bounding box center [1127, 342] width 15 height 15
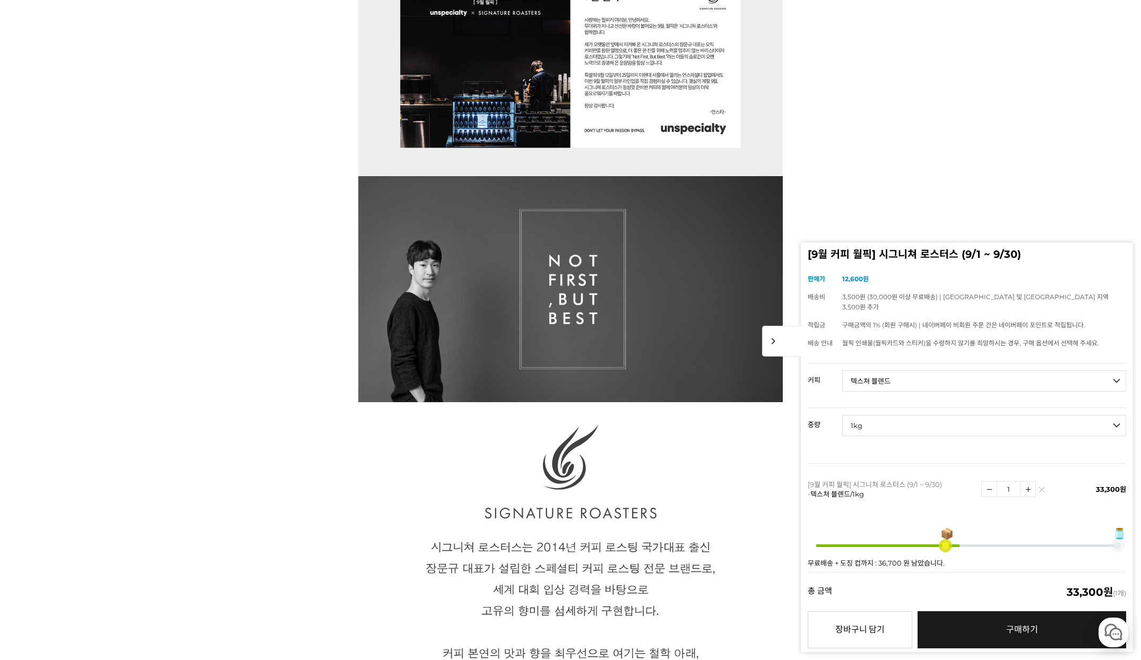
click at [960, 621] on link "구매하기 예약주문 REGULAR DELIVERY" at bounding box center [1022, 629] width 209 height 37
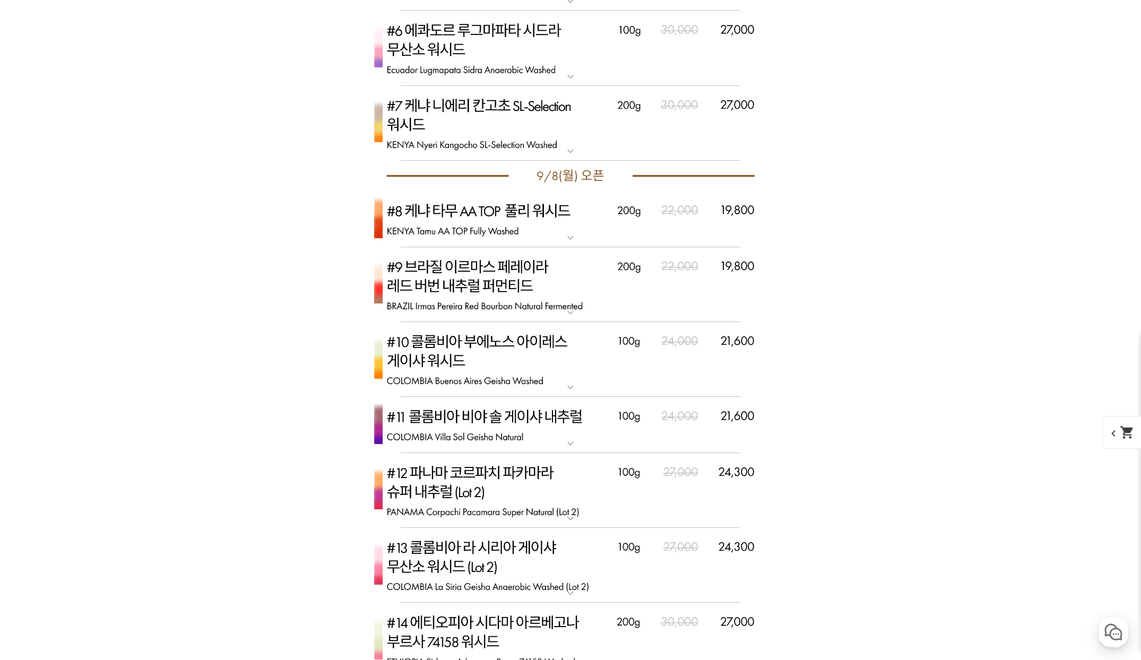
scroll to position [3880, 0]
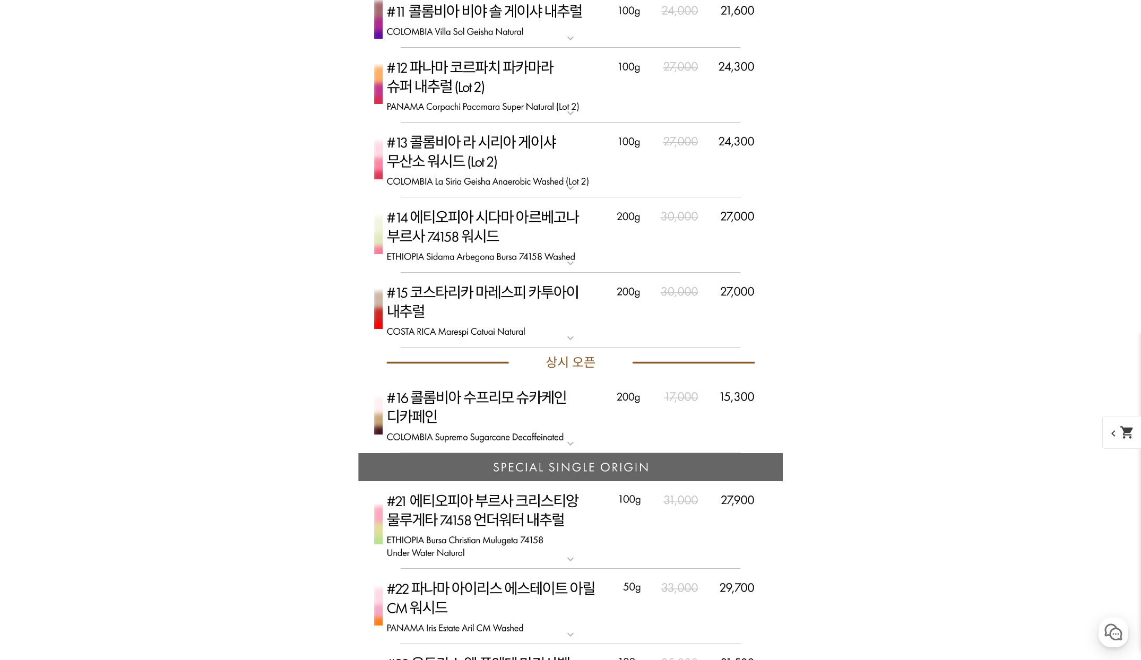
click at [567, 430] on img at bounding box center [570, 415] width 425 height 75
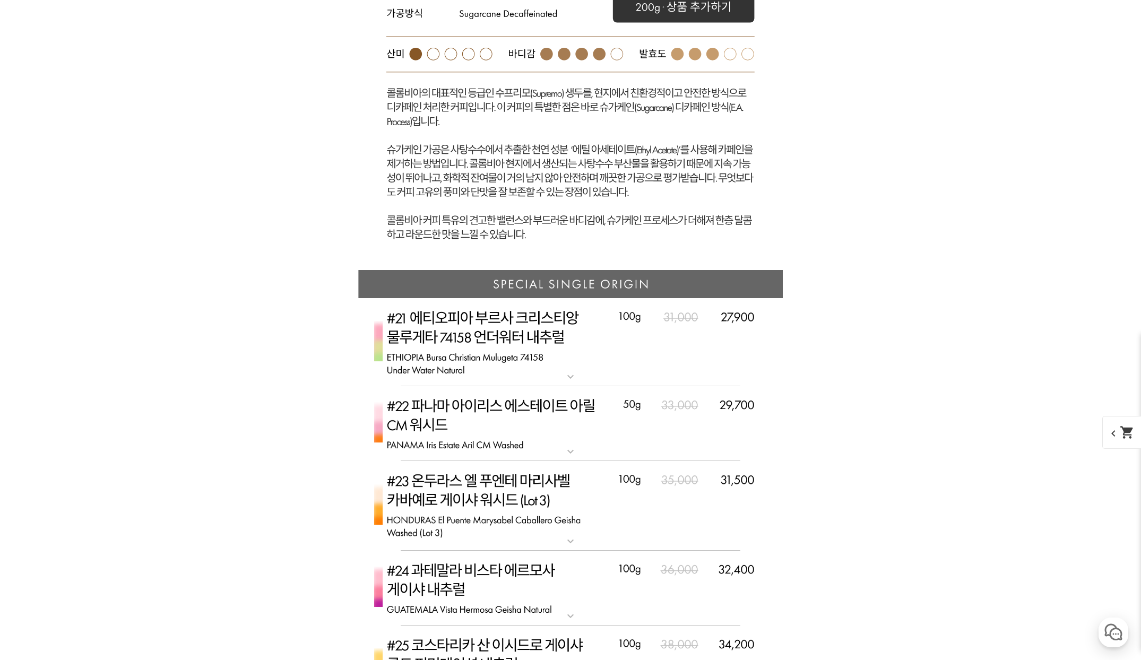
scroll to position [4586, 0]
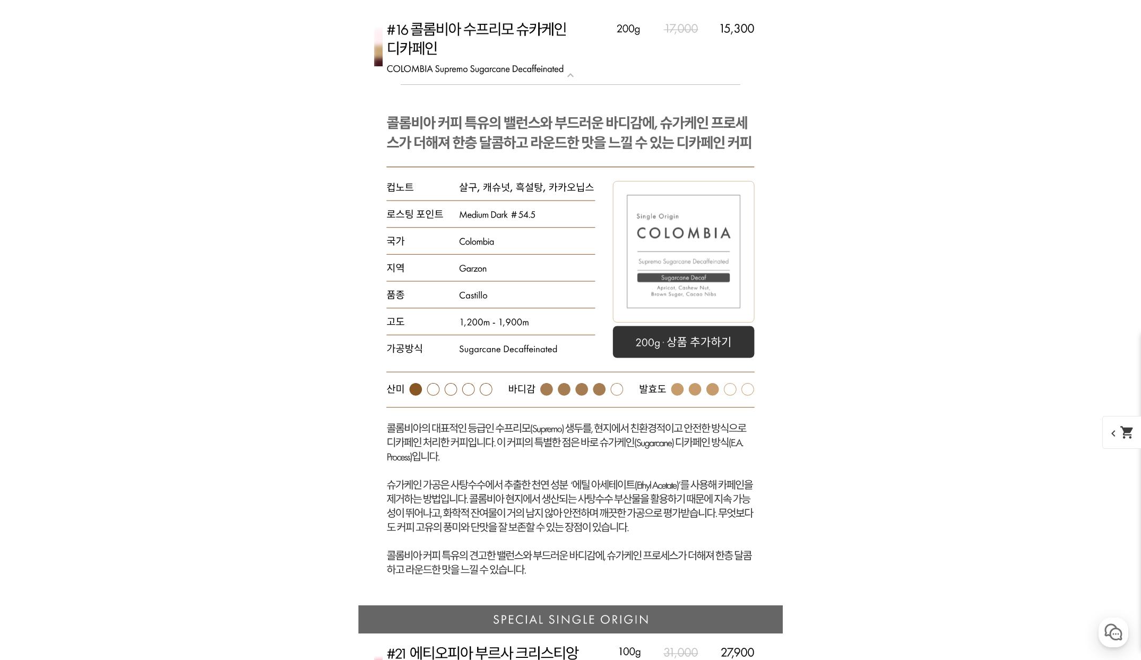
scroll to position [4096, 0]
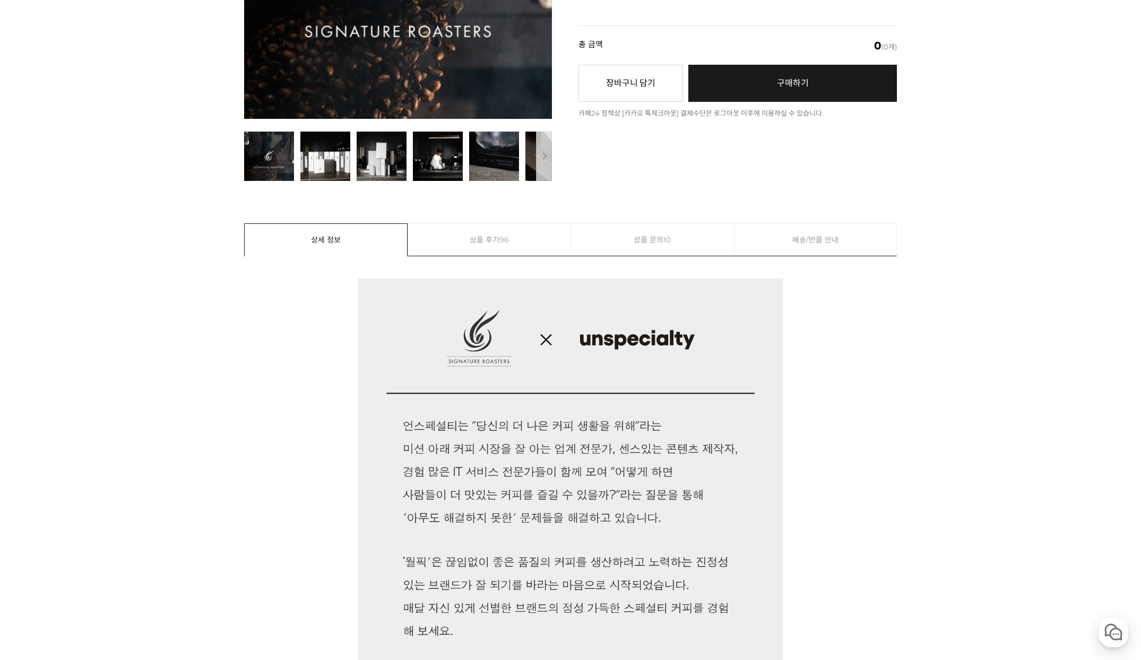
scroll to position [0, 0]
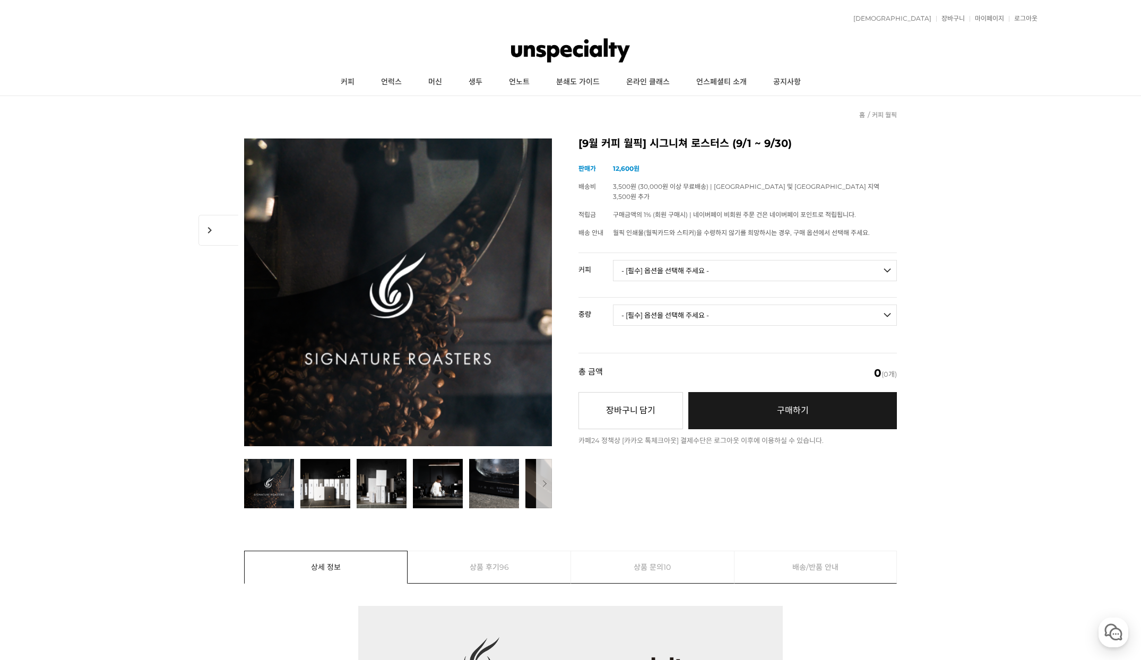
click at [801, 260] on select "- [필수] 옵션을 선택해 주세요 - ------------------- 언스페셜티 분쇄도 가이드 종이(주문 1건당 최대 1개 제공) 월픽 인…" at bounding box center [755, 270] width 284 height 21
select select "텍스쳐 블렌드"
click at [613, 260] on select "- [필수] 옵션을 선택해 주세요 - ------------------- 언스페셜티 분쇄도 가이드 종이(주문 1건당 최대 1개 제공) 월픽 인…" at bounding box center [755, 270] width 284 height 21
click at [750, 307] on select "- [필수] 옵션을 선택해 주세요 - ------------------- 200g 500g 1kg" at bounding box center [755, 315] width 284 height 21
select select "1kg"
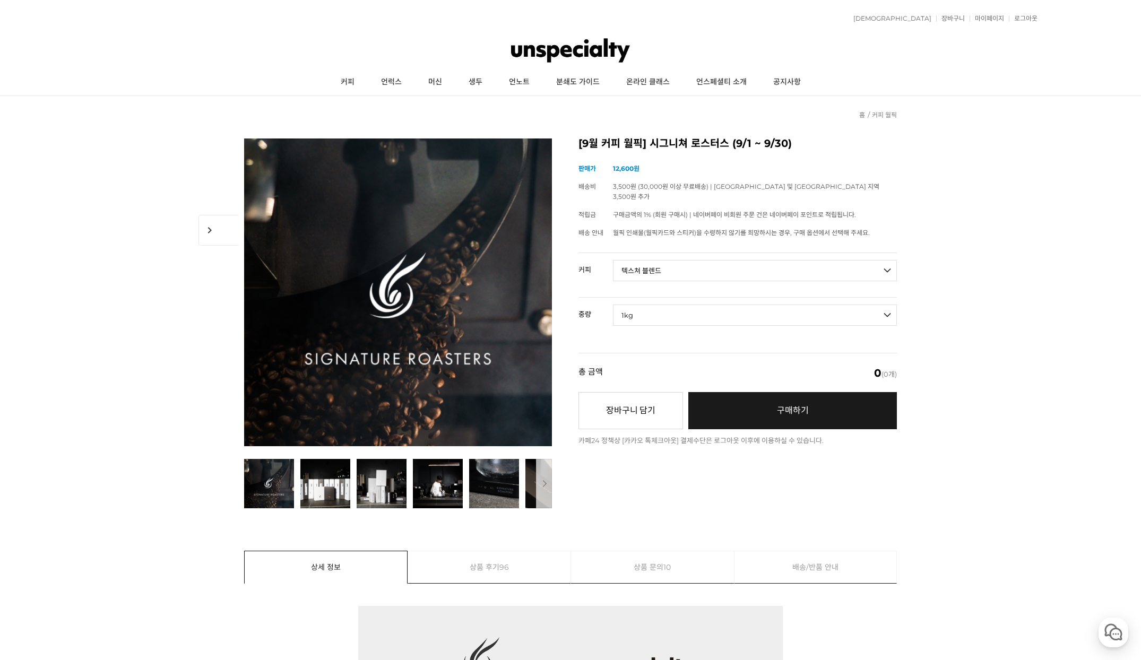
click at [613, 305] on select "- [필수] 옵션을 선택해 주세요 - ------------------- 200g 500g 1kg" at bounding box center [755, 315] width 284 height 21
select select "*"
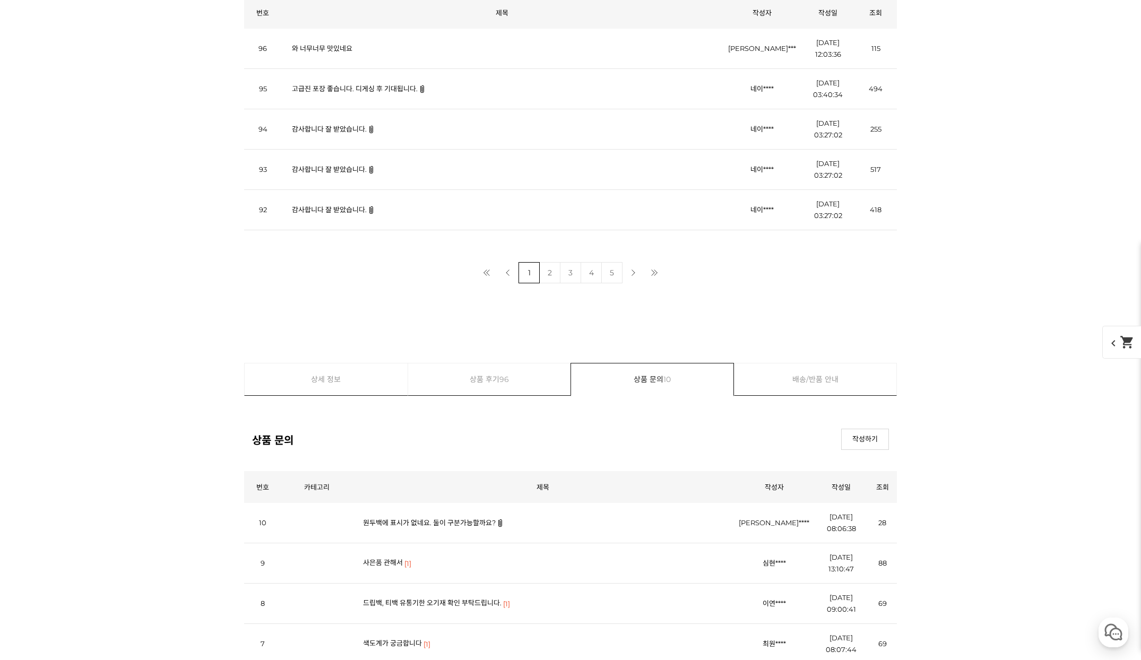
scroll to position [31, 0]
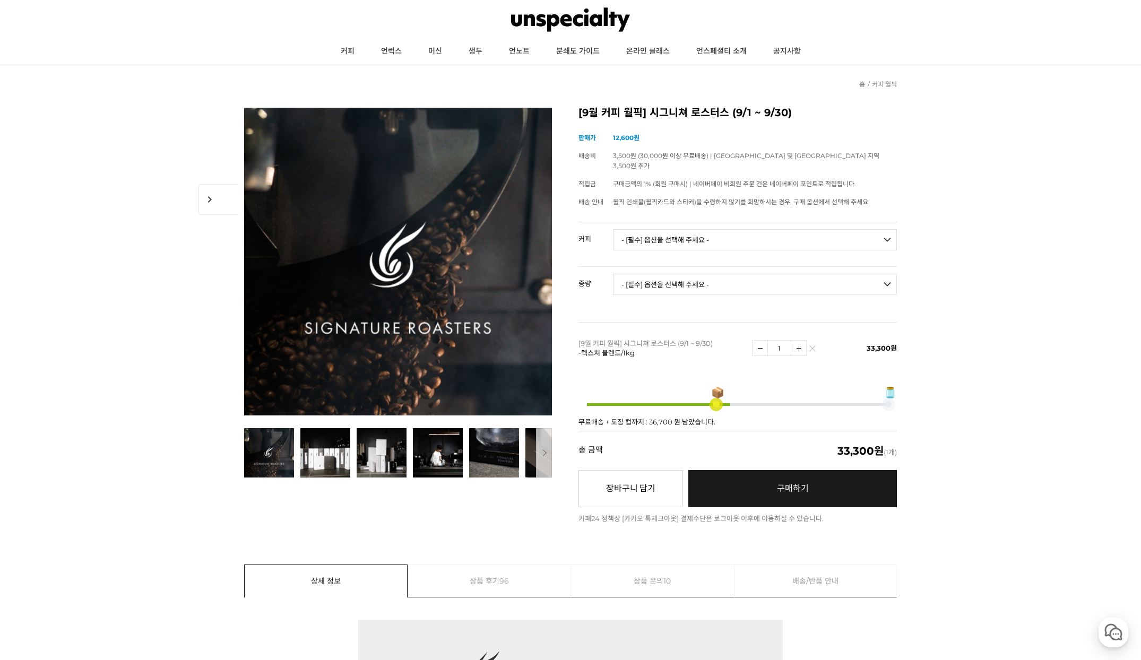
click at [792, 483] on span "구매하기" at bounding box center [793, 488] width 32 height 10
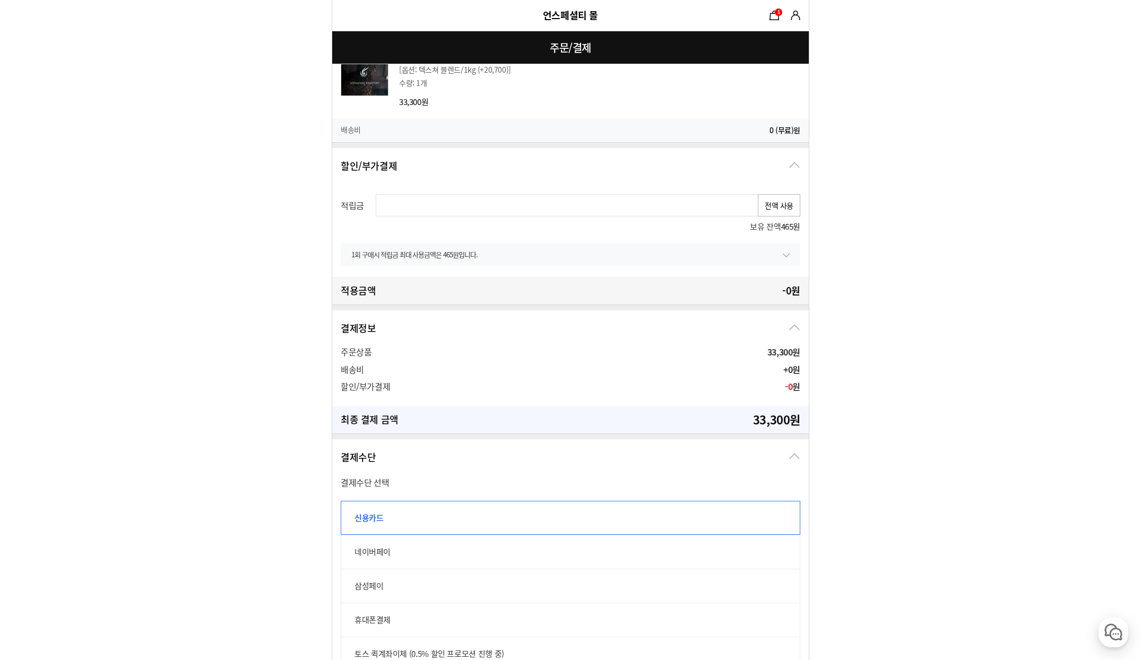
scroll to position [257, 0]
click at [784, 204] on button "전액 사용" at bounding box center [779, 203] width 42 height 22
type input "465"
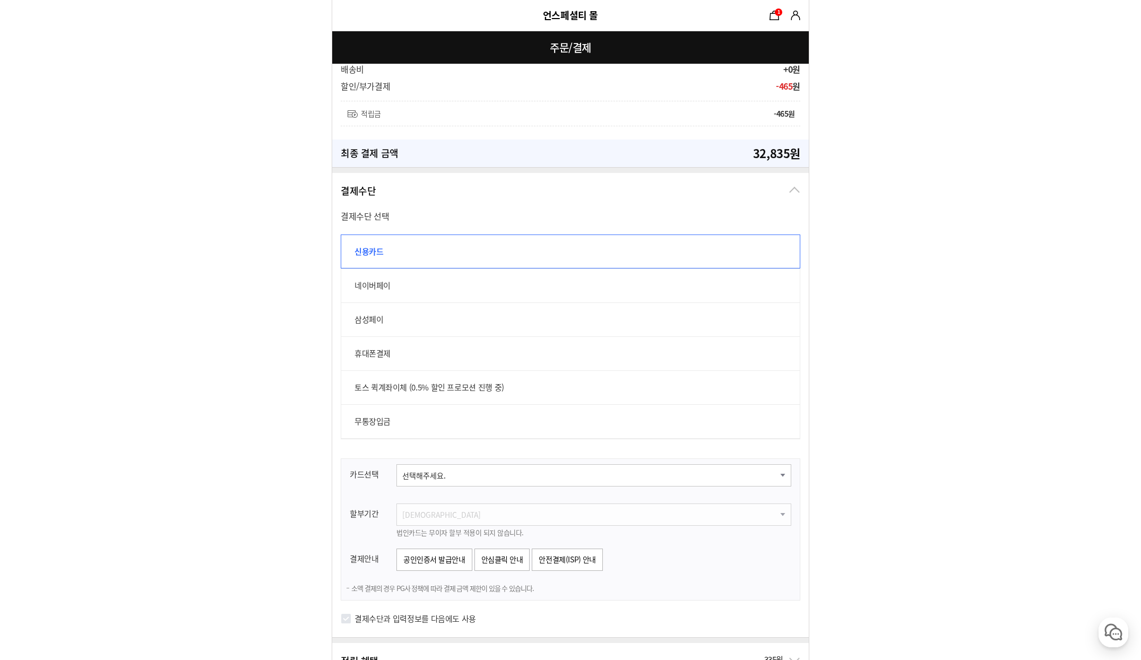
scroll to position [561, 0]
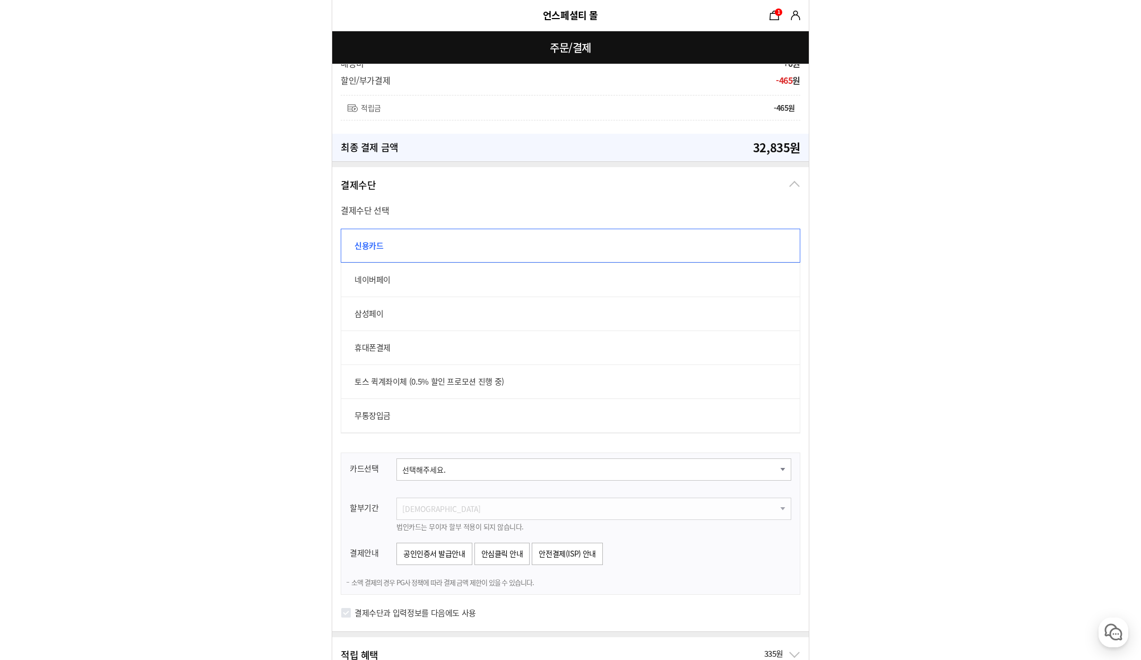
click at [745, 272] on label "네이버페이" at bounding box center [571, 280] width 460 height 34
click at [352, 272] on input "네이버페이" at bounding box center [347, 269] width 12 height 12
radio input "true"
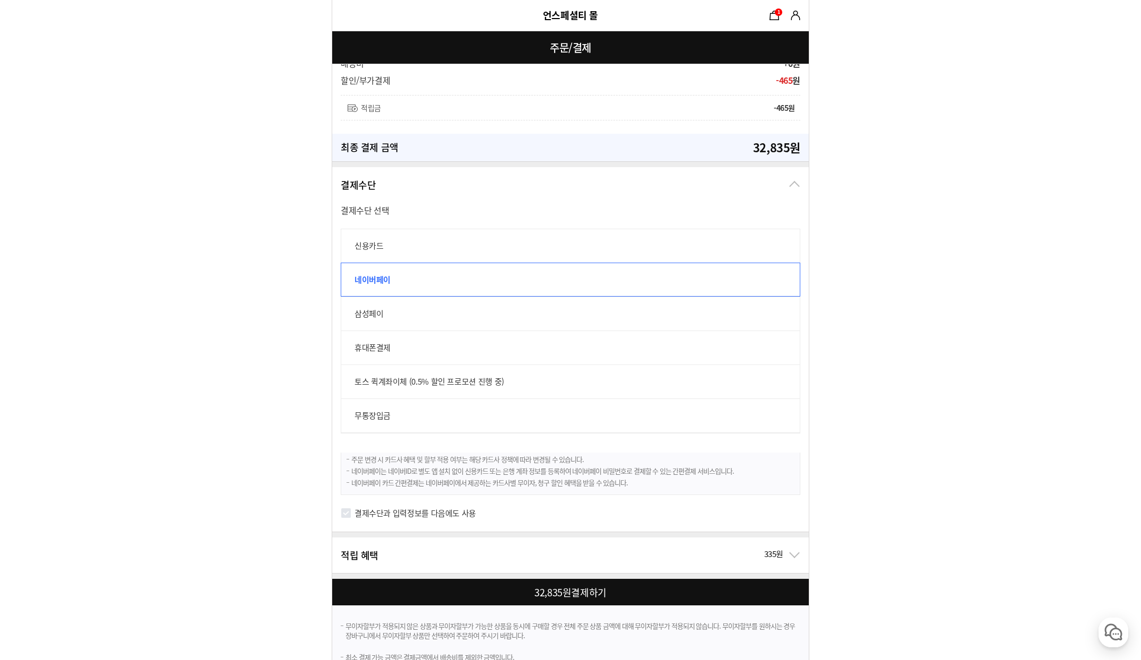
scroll to position [580, 0]
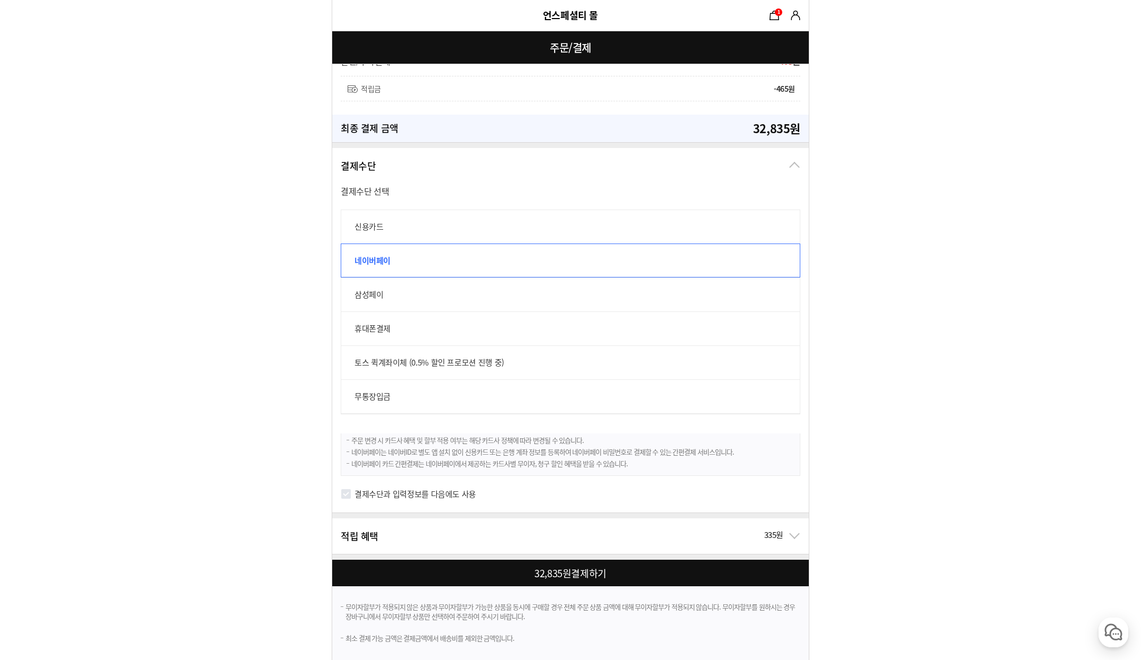
click at [643, 569] on div at bounding box center [572, 573] width 481 height 27
checkbox input "false"
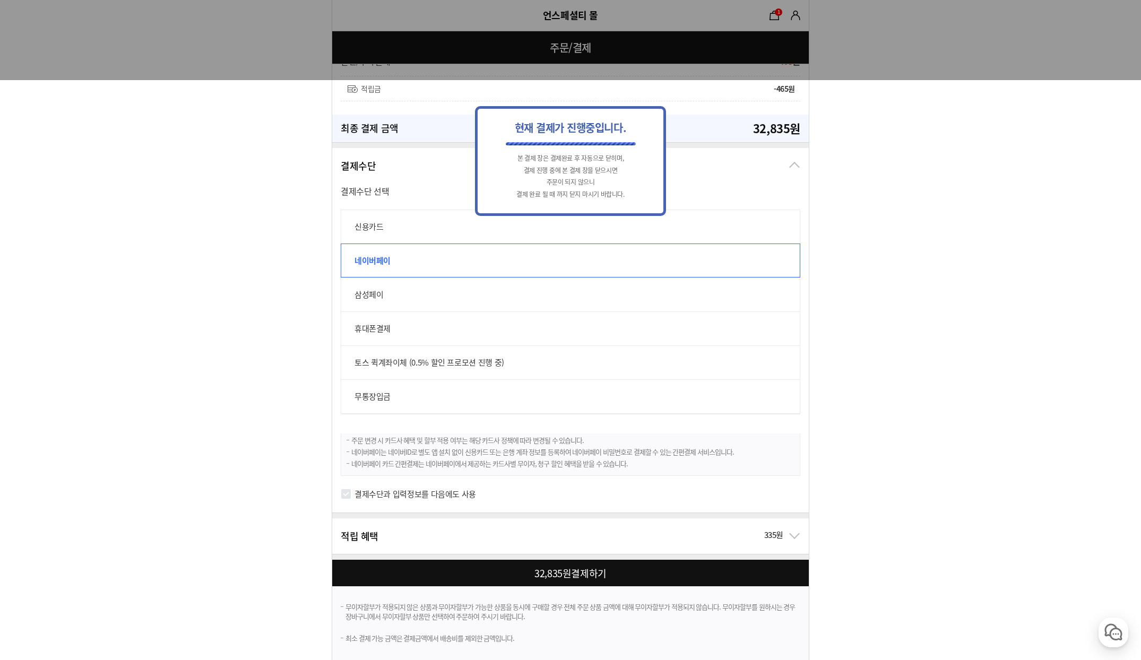
scroll to position [0, 0]
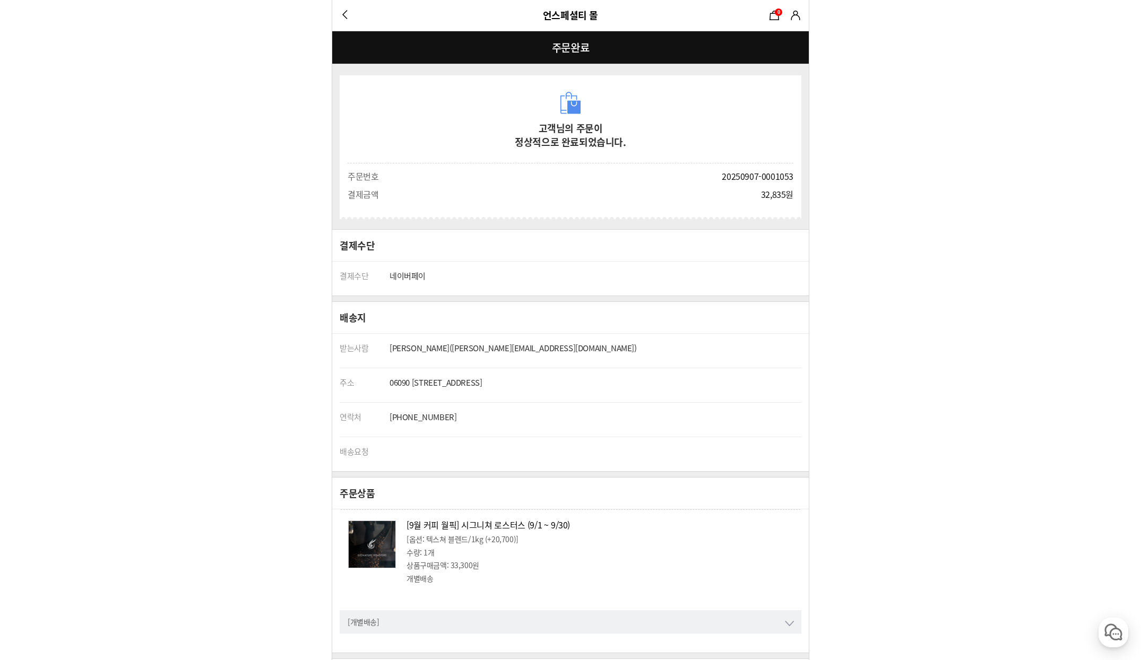
click at [837, 361] on form "고객님의 주문이 정상적으로 완료되었습니다. 주문정보 주문번호 20250907-0001053 결제금액 32,835원 () 결제수단 결제수단" at bounding box center [570, 495] width 1141 height 991
drag, startPoint x: 486, startPoint y: 561, endPoint x: 404, endPoint y: 524, distance: 90.0
click at [404, 524] on div "[9월 커피 월픽] 시그니쳐 로스터스 (9/1 ~ 9/30) 무이자할부 상품 내 사용 [옵션: 텍스쳐 블렌드/1kg (+20,700)] 수량:…" at bounding box center [570, 556] width 445 height 71
copy div "[9월 커피 월픽] 시그니쳐 로스터스 (9/1 ~ 9/30) 무이자할부 상품 내 사용 [옵션: 텍스쳐 블렌드/1kg (+20,700)] 수량:…"
click at [537, 483] on div "주문상품" at bounding box center [570, 493] width 477 height 31
